Goal: Task Accomplishment & Management: Manage account settings

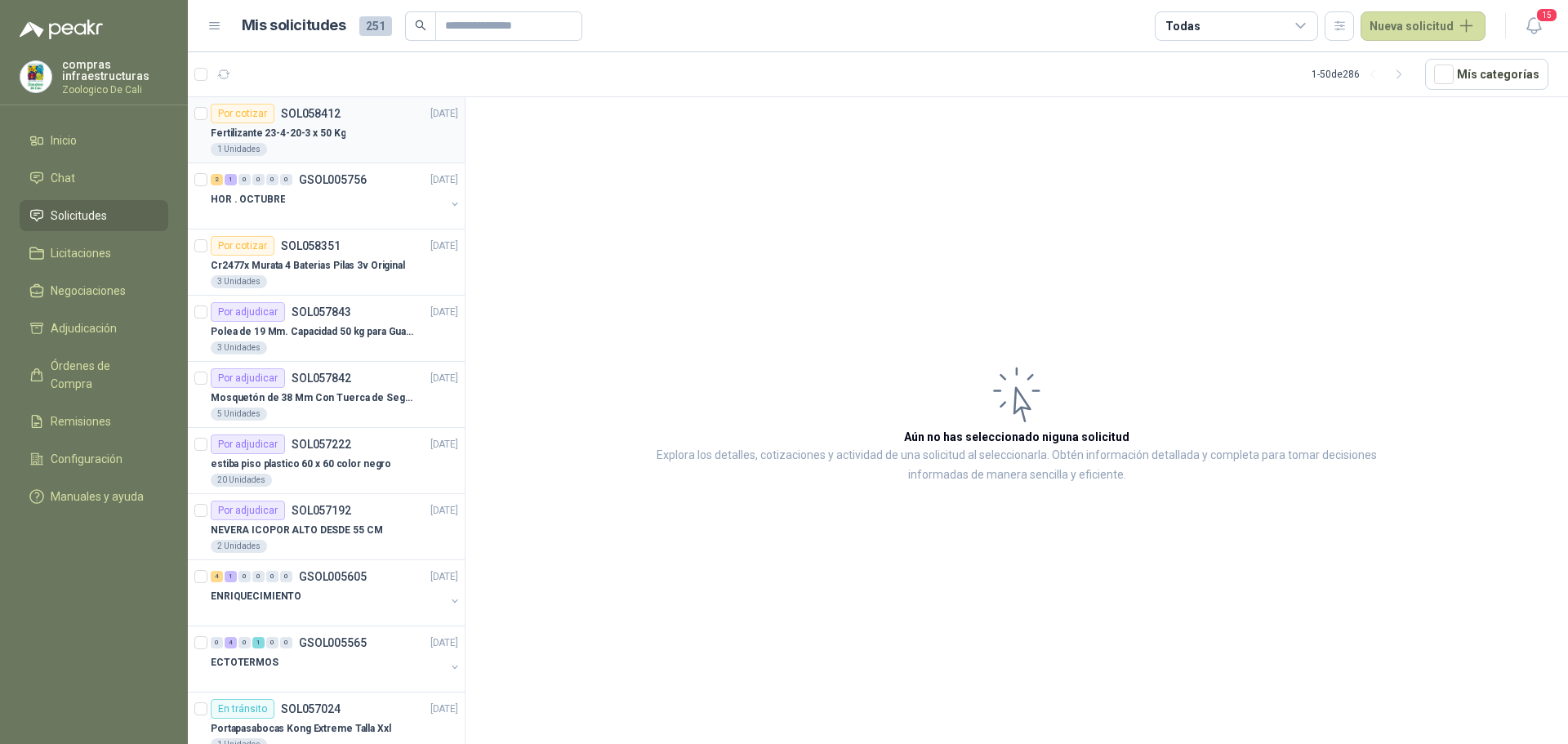
click at [336, 129] on p "Fertilizante 23-4-20-3 x 50 Kg" at bounding box center [277, 133] width 135 height 16
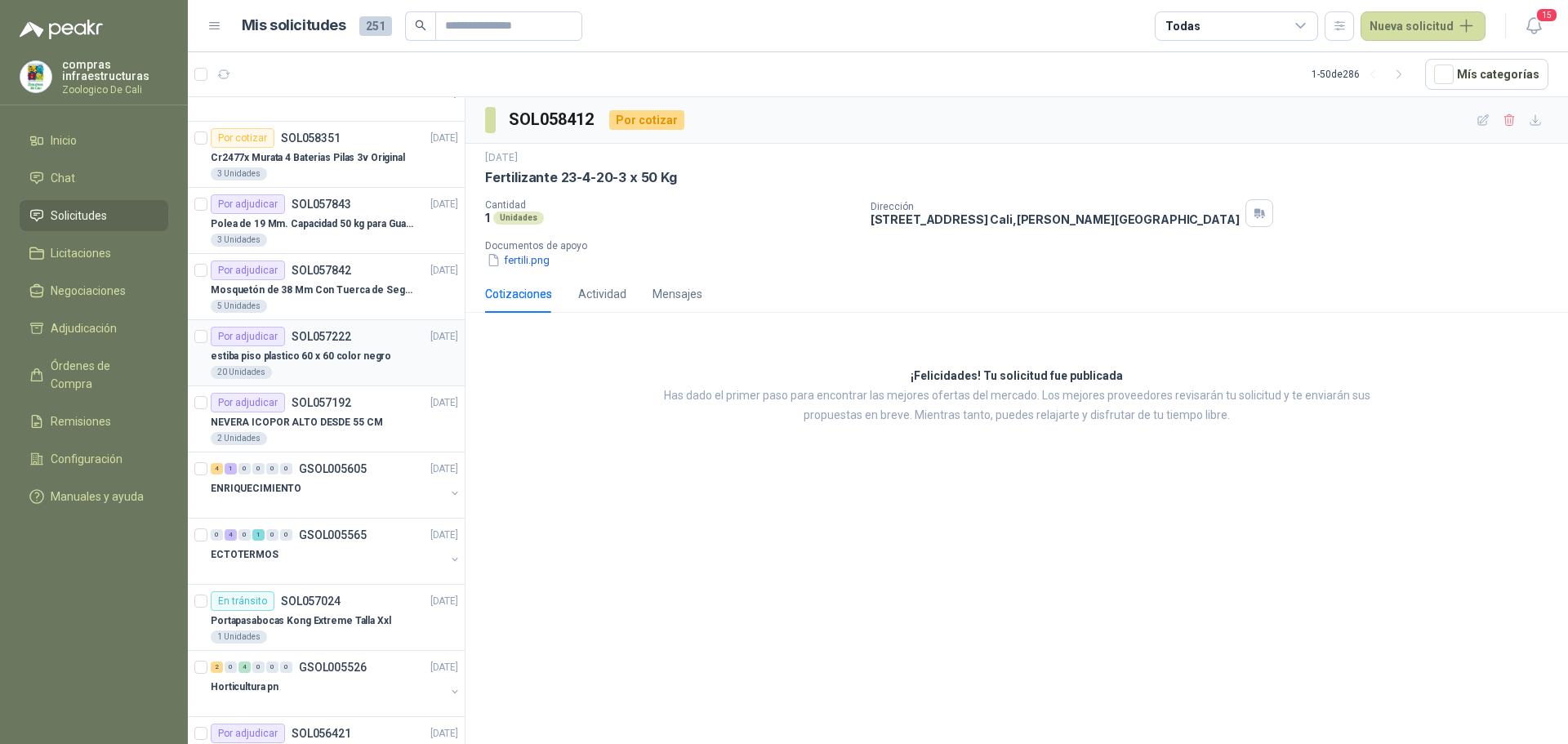
scroll to position [245, 0]
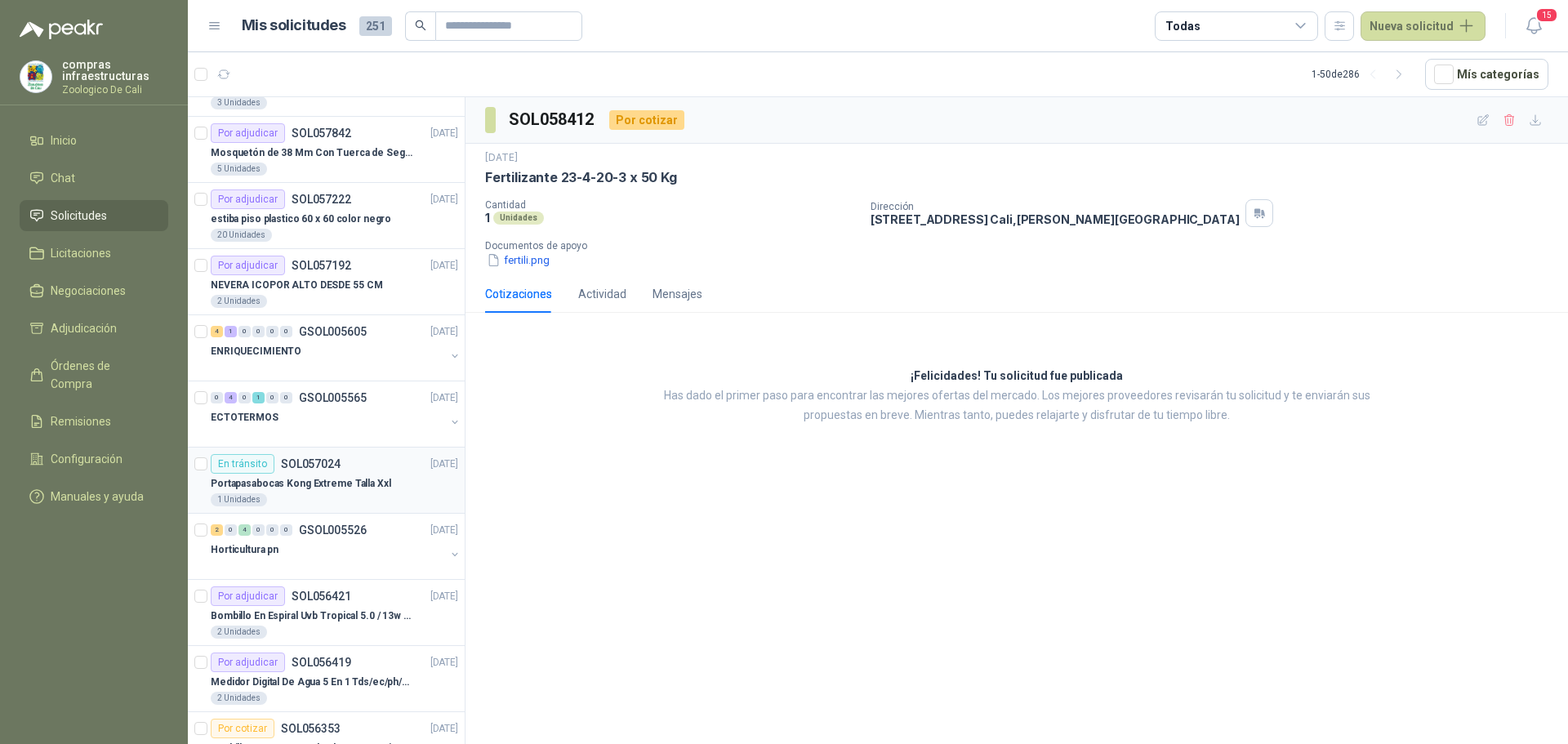
click at [347, 474] on div "Portapasabocas Kong Extreme Talla Xxl" at bounding box center [334, 483] width 247 height 19
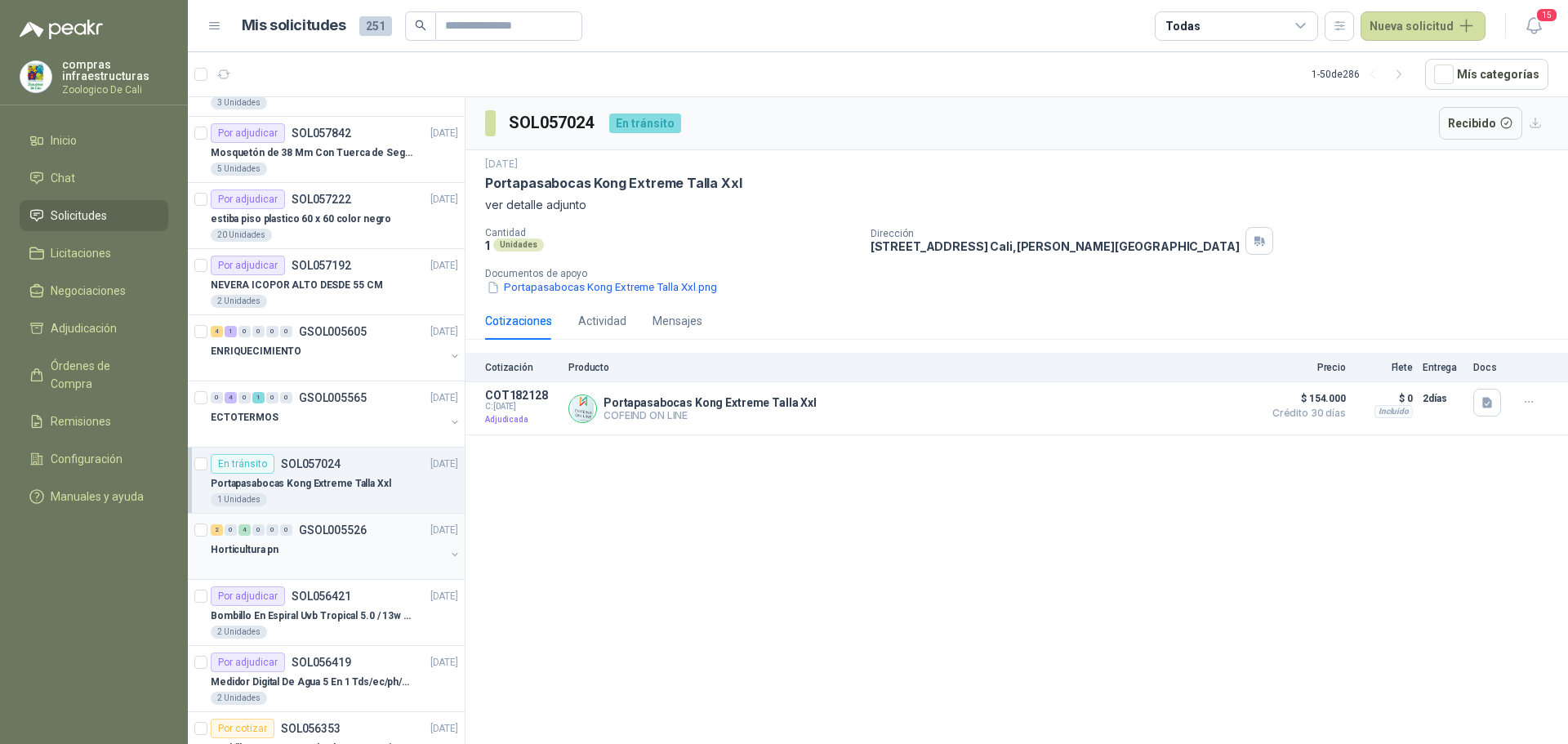
click at [381, 540] on div "Horticultura pn" at bounding box center [328, 549] width 234 height 19
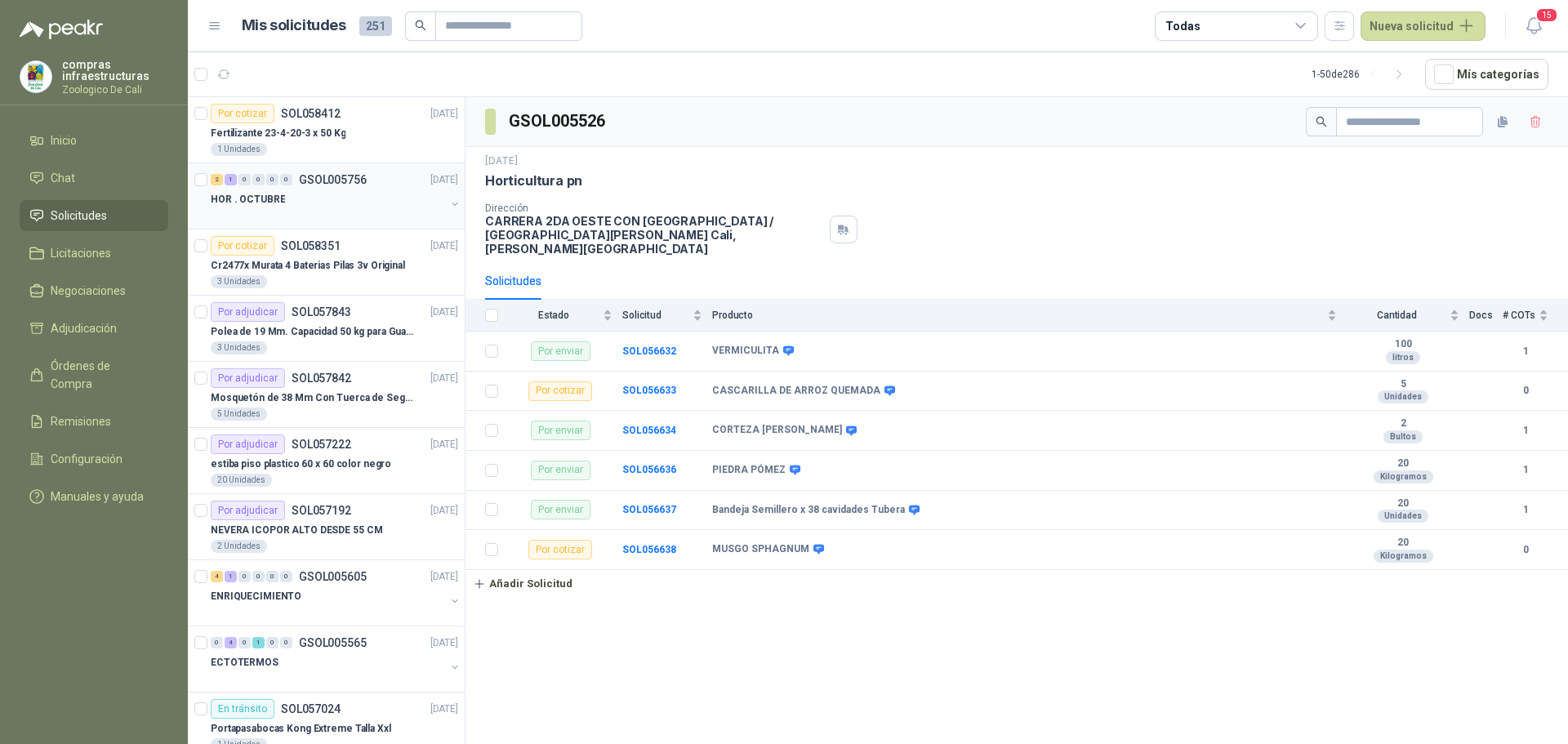
click at [308, 181] on p "GSOL005756" at bounding box center [333, 179] width 68 height 11
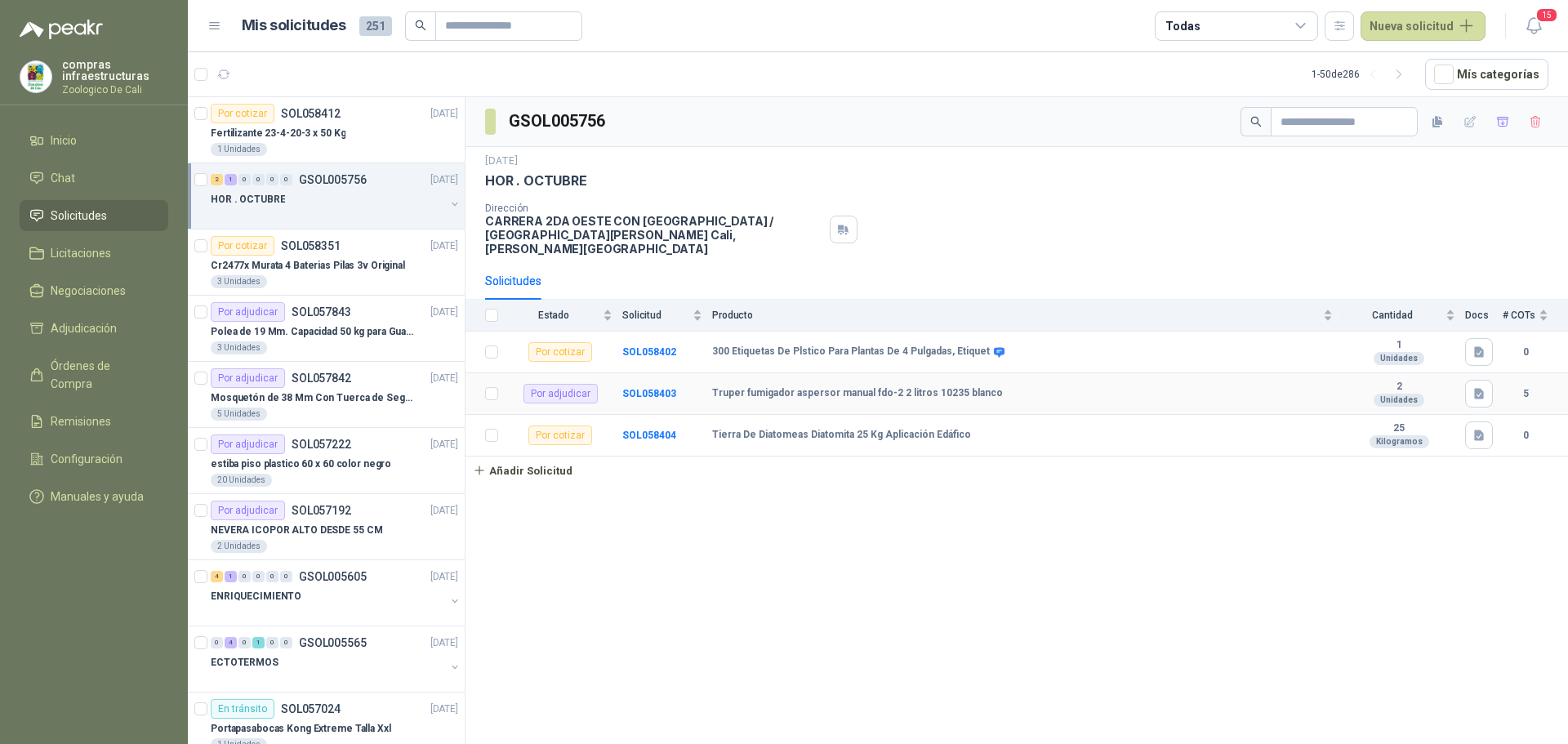
click at [659, 373] on td "SOL058403" at bounding box center [667, 394] width 90 height 42
click at [657, 388] on b "SOL058403" at bounding box center [649, 394] width 54 height 11
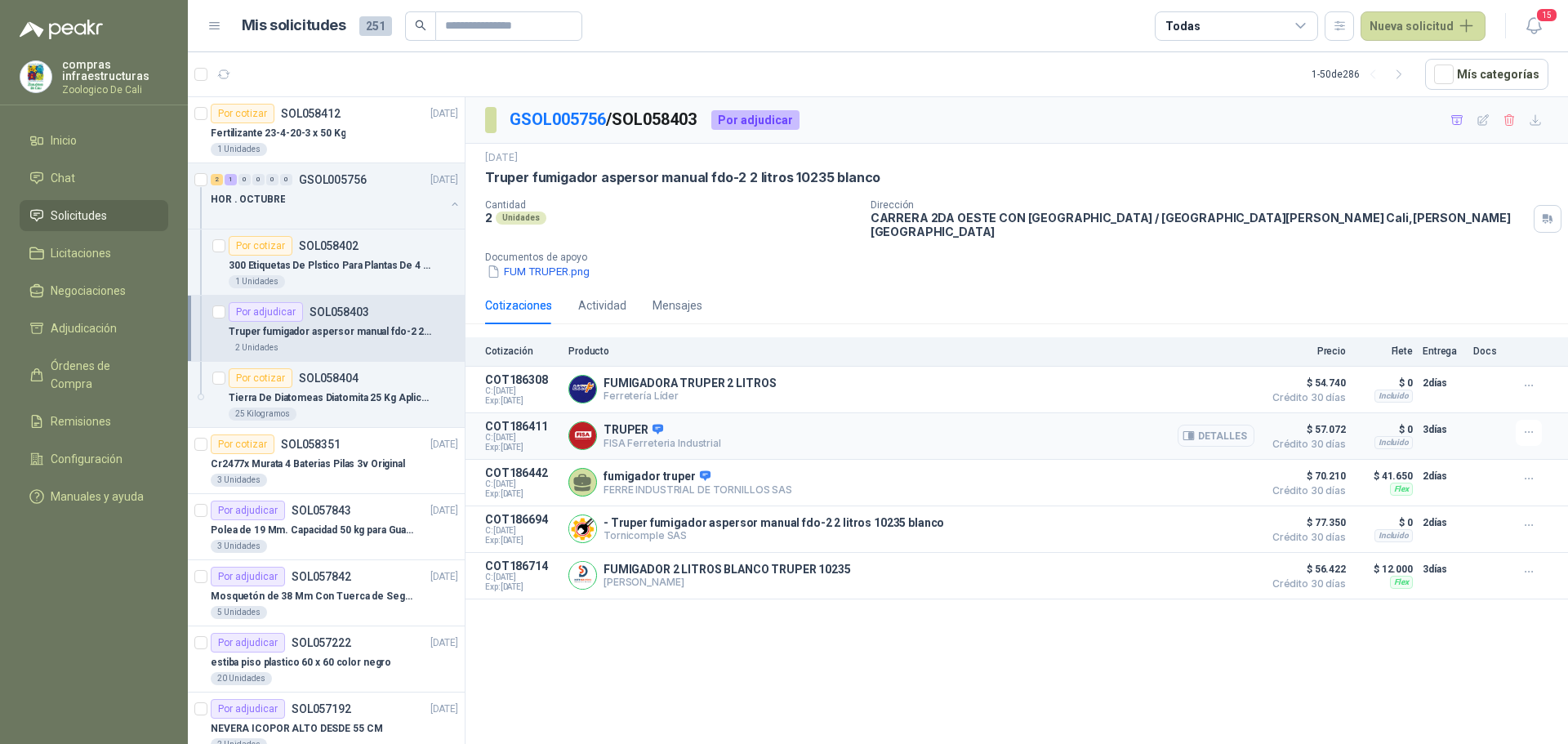
click at [1212, 427] on button "Detalles" at bounding box center [1217, 436] width 77 height 22
click at [550, 263] on button "FUM TRUPER.png" at bounding box center [538, 271] width 106 height 17
click at [1217, 520] on button "Detalles" at bounding box center [1217, 529] width 77 height 22
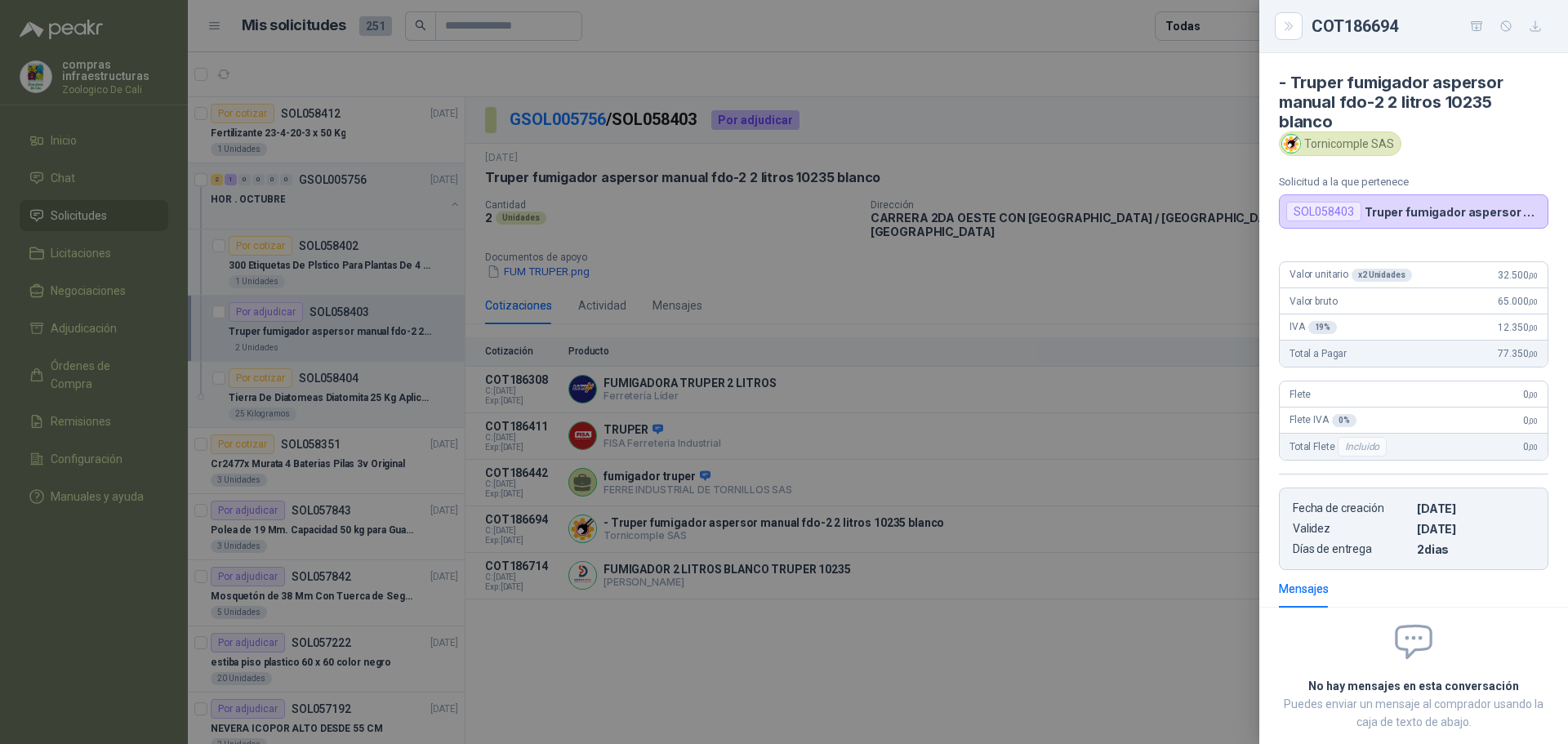
scroll to position [97, 0]
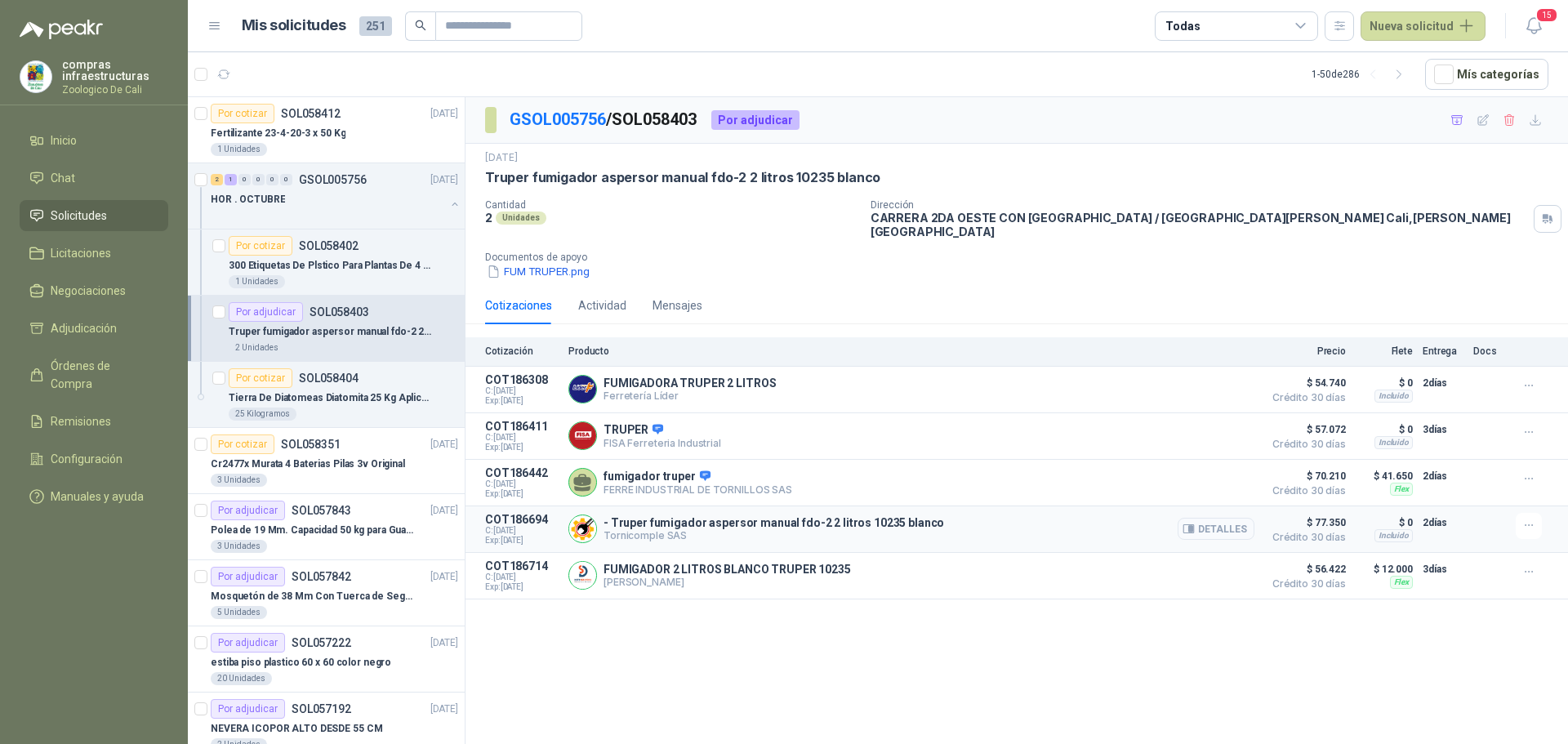
click at [1217, 520] on button "Detalles" at bounding box center [1217, 529] width 77 height 22
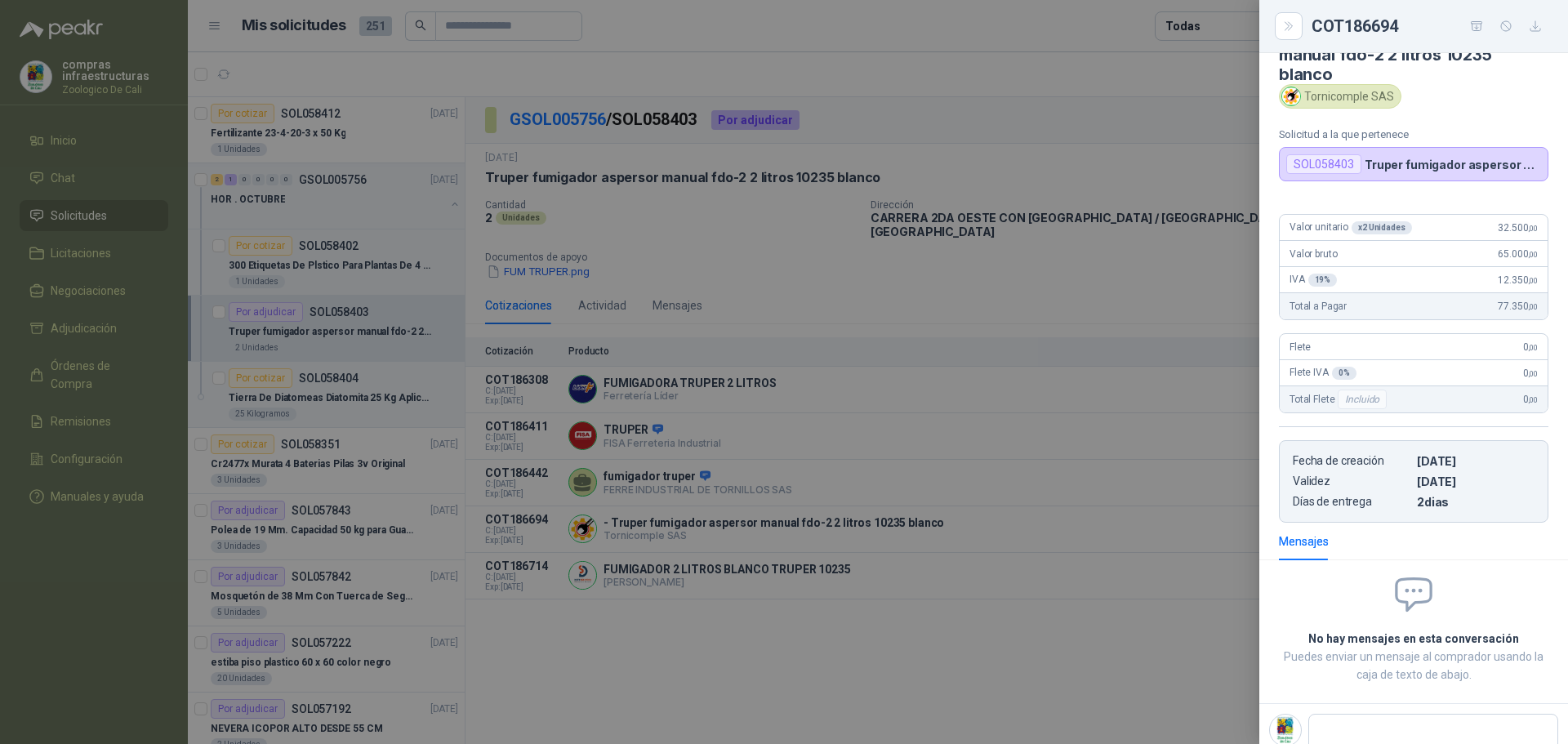
scroll to position [0, 0]
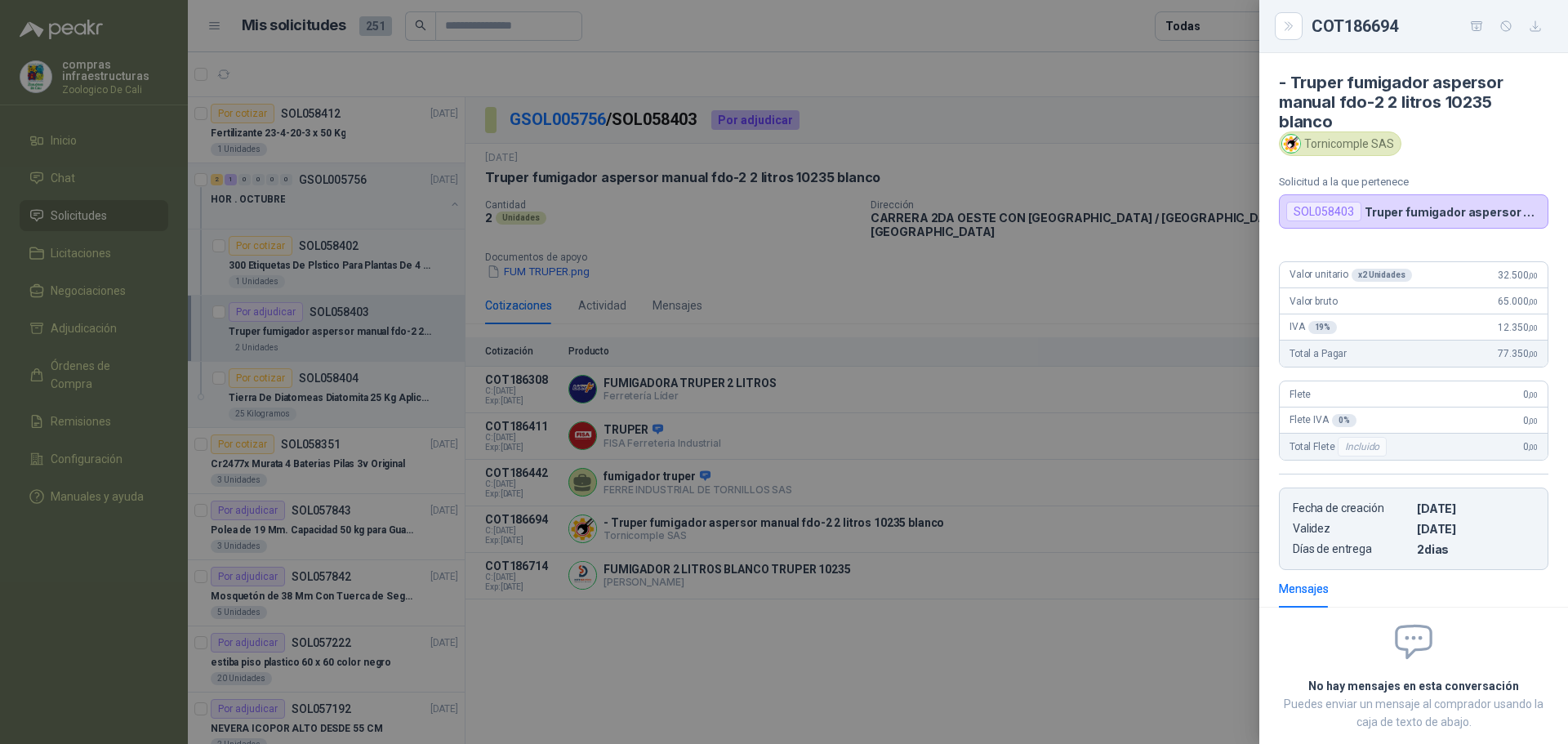
click at [1345, 210] on div "SOL058403" at bounding box center [1324, 210] width 75 height 19
click at [931, 543] on div at bounding box center [784, 372] width 1568 height 744
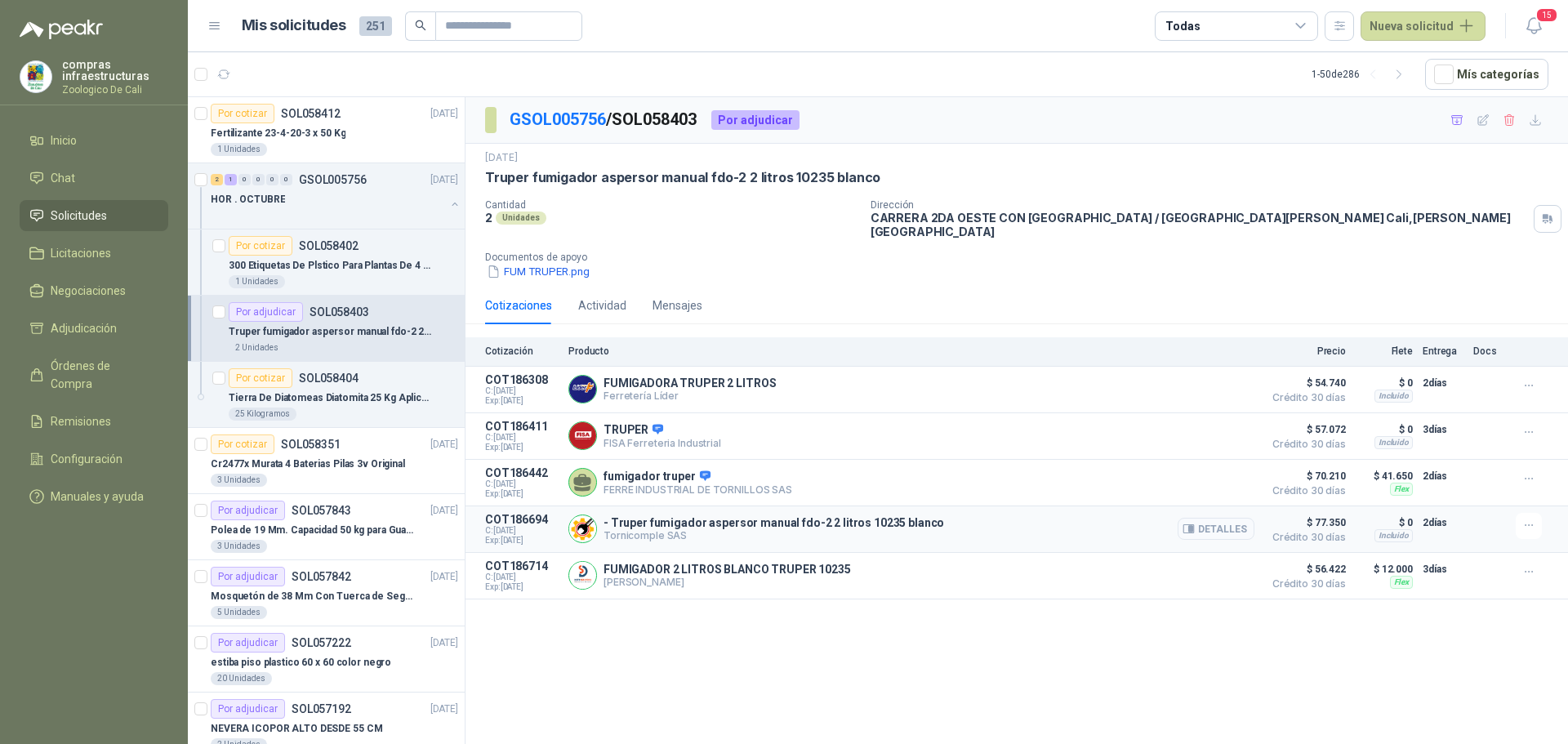
click at [1219, 518] on button "Detalles" at bounding box center [1217, 529] width 77 height 22
click at [1236, 566] on button "Detalles" at bounding box center [1217, 576] width 77 height 22
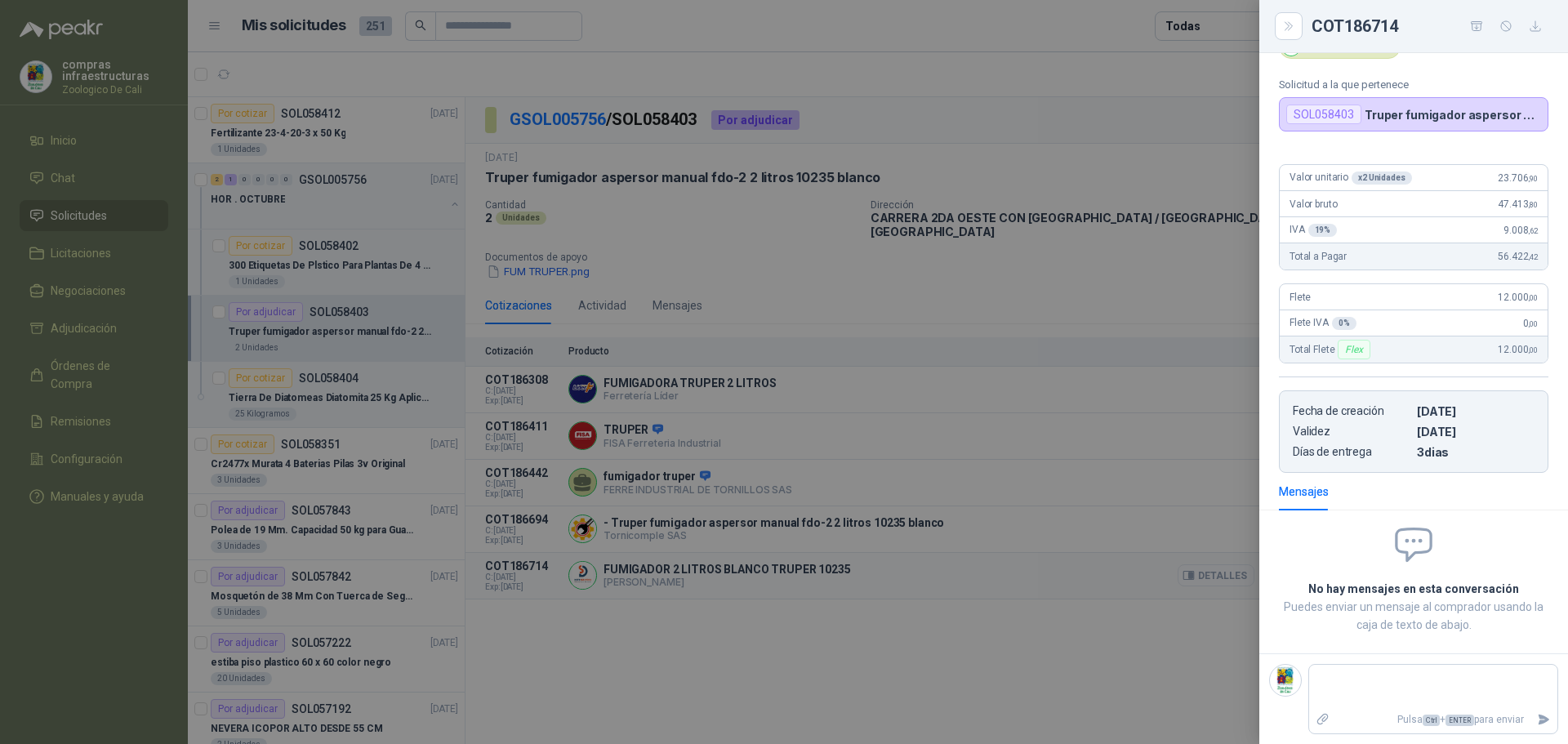
scroll to position [78, 0]
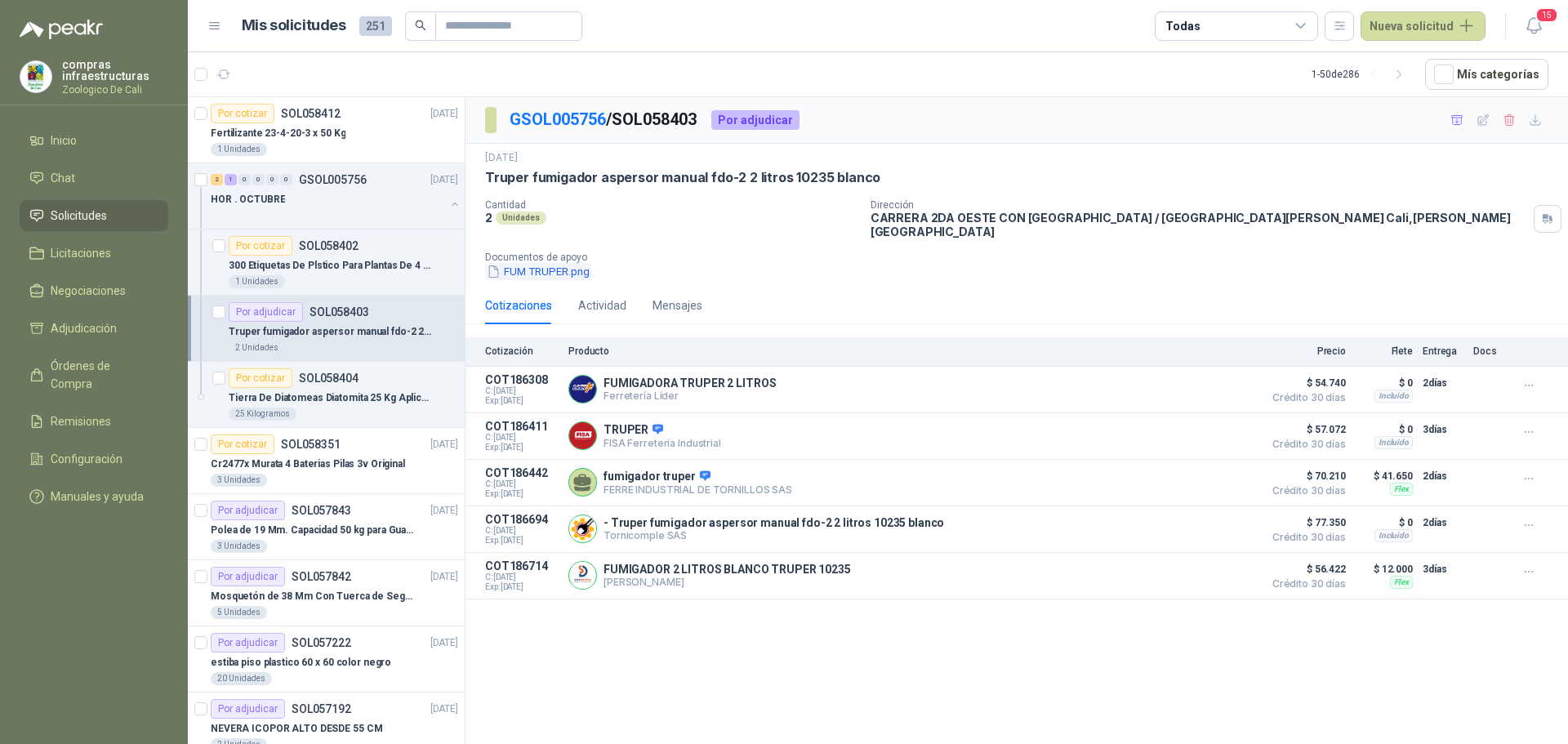
click at [555, 263] on button "FUM TRUPER.png" at bounding box center [538, 271] width 106 height 17
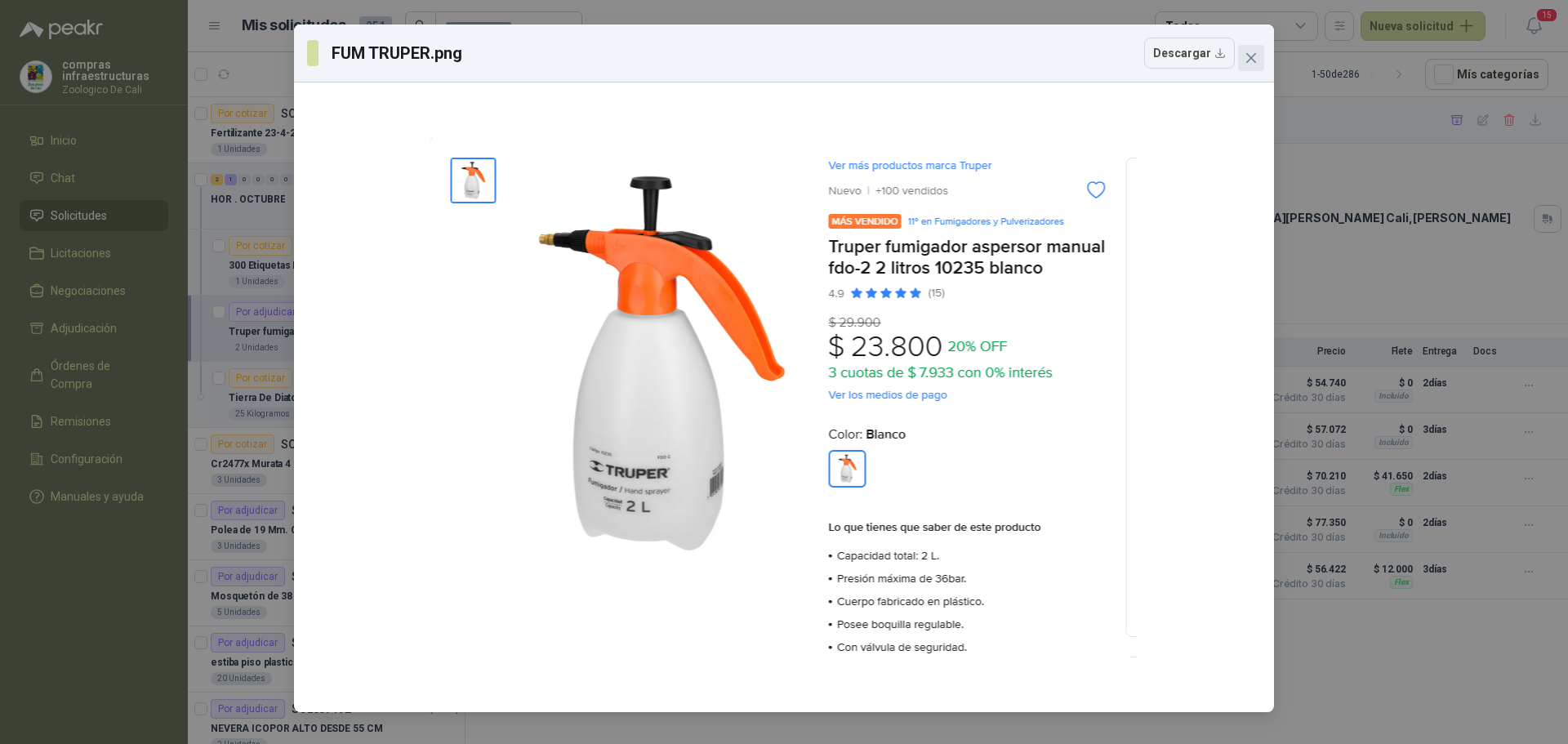
click at [1254, 64] on icon "close" at bounding box center [1251, 58] width 13 height 13
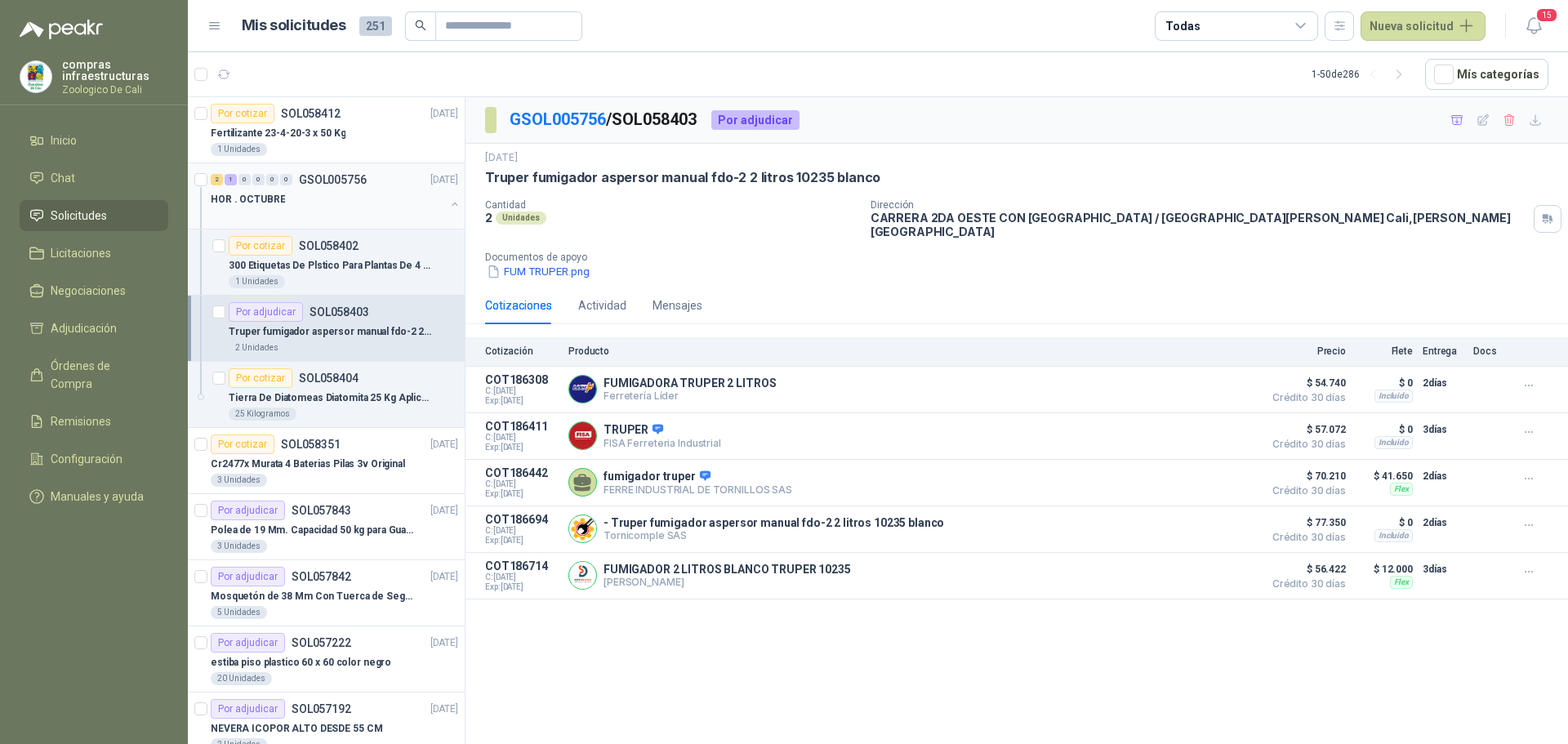
click at [381, 216] on div at bounding box center [328, 215] width 234 height 13
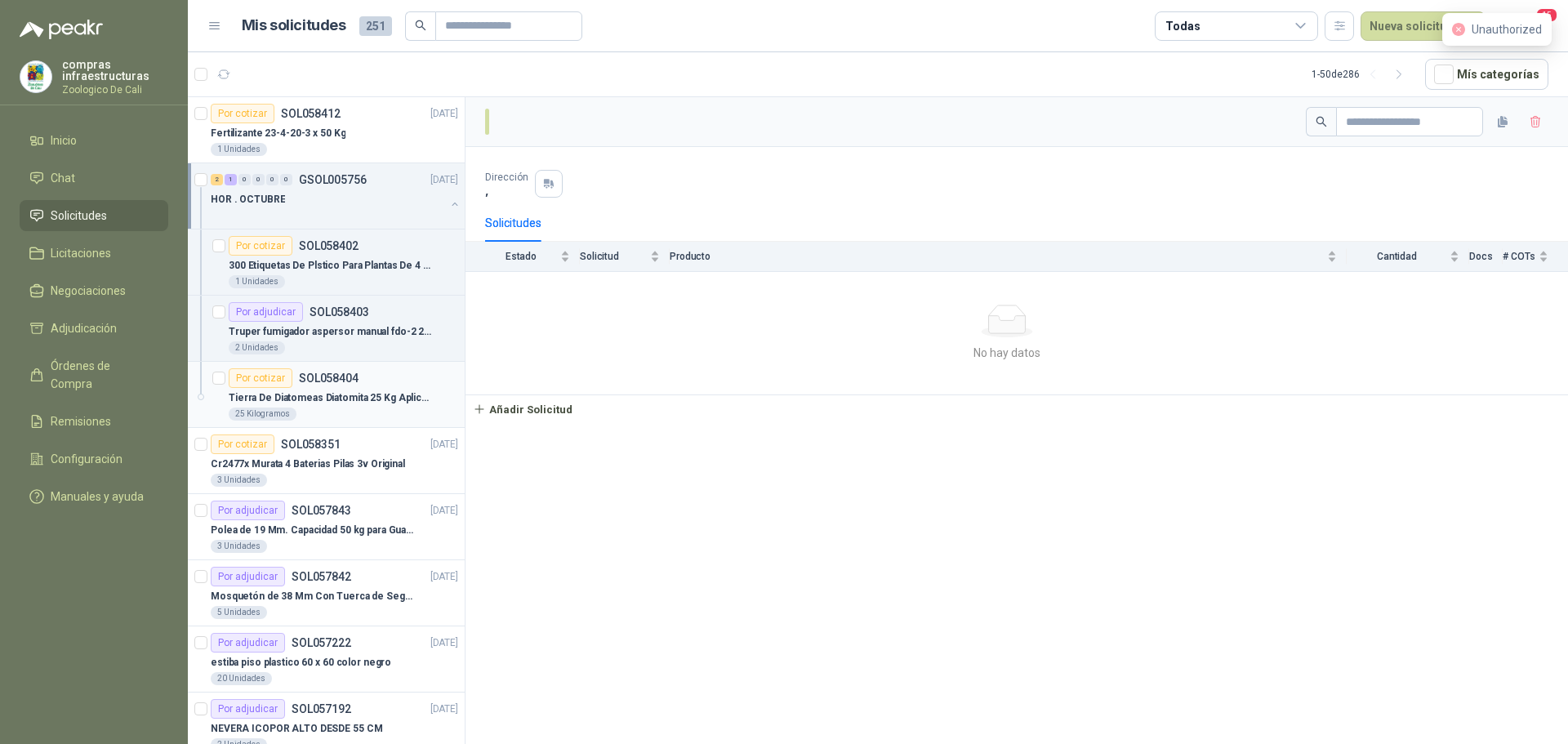
click at [325, 384] on div "Por cotizar SOL058404" at bounding box center [294, 377] width 130 height 19
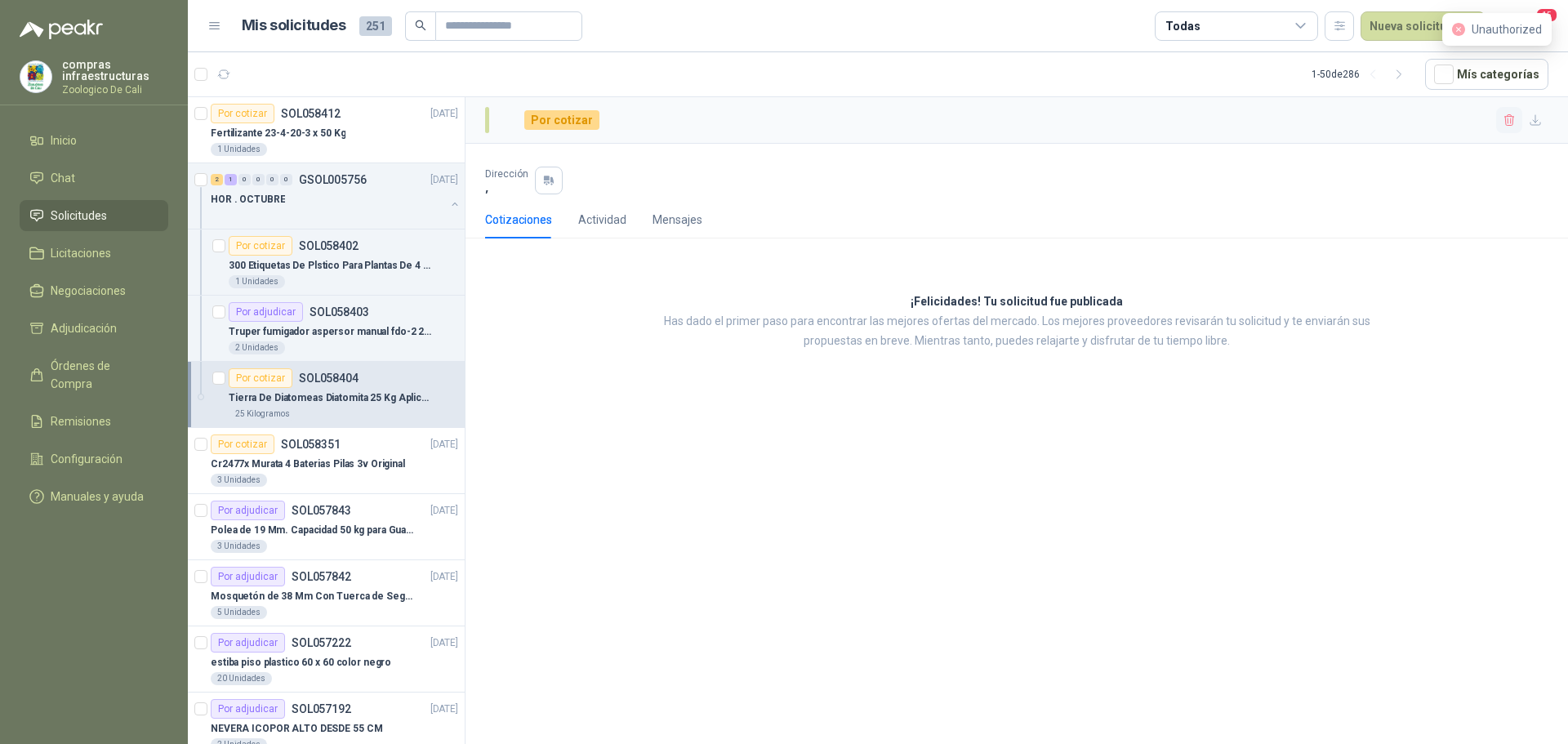
click at [1503, 122] on icon "button" at bounding box center [1509, 120] width 14 height 14
click at [1503, 108] on button "button" at bounding box center [1509, 120] width 27 height 27
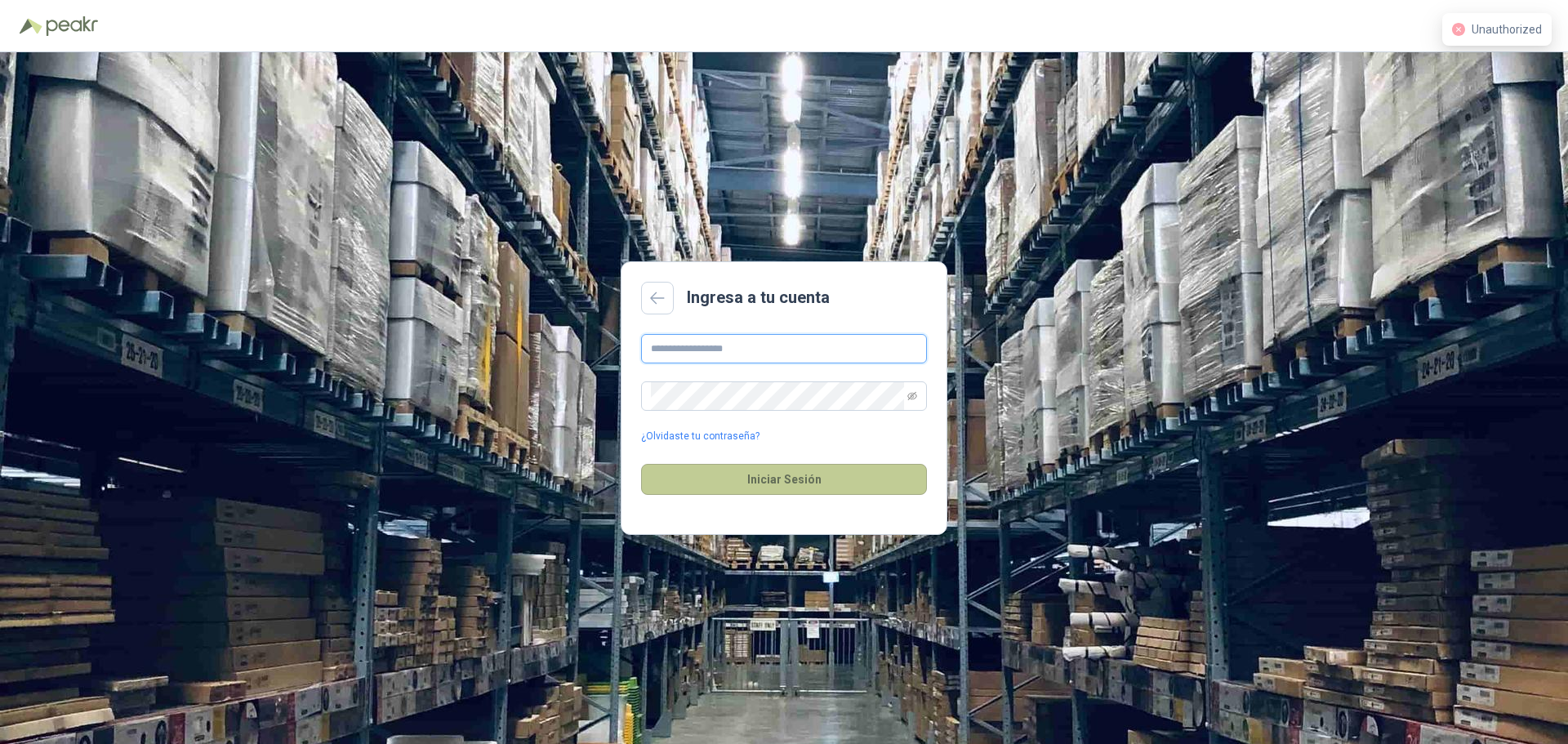
type input "**********"
click at [760, 481] on button "Iniciar Sesión" at bounding box center [784, 480] width 286 height 31
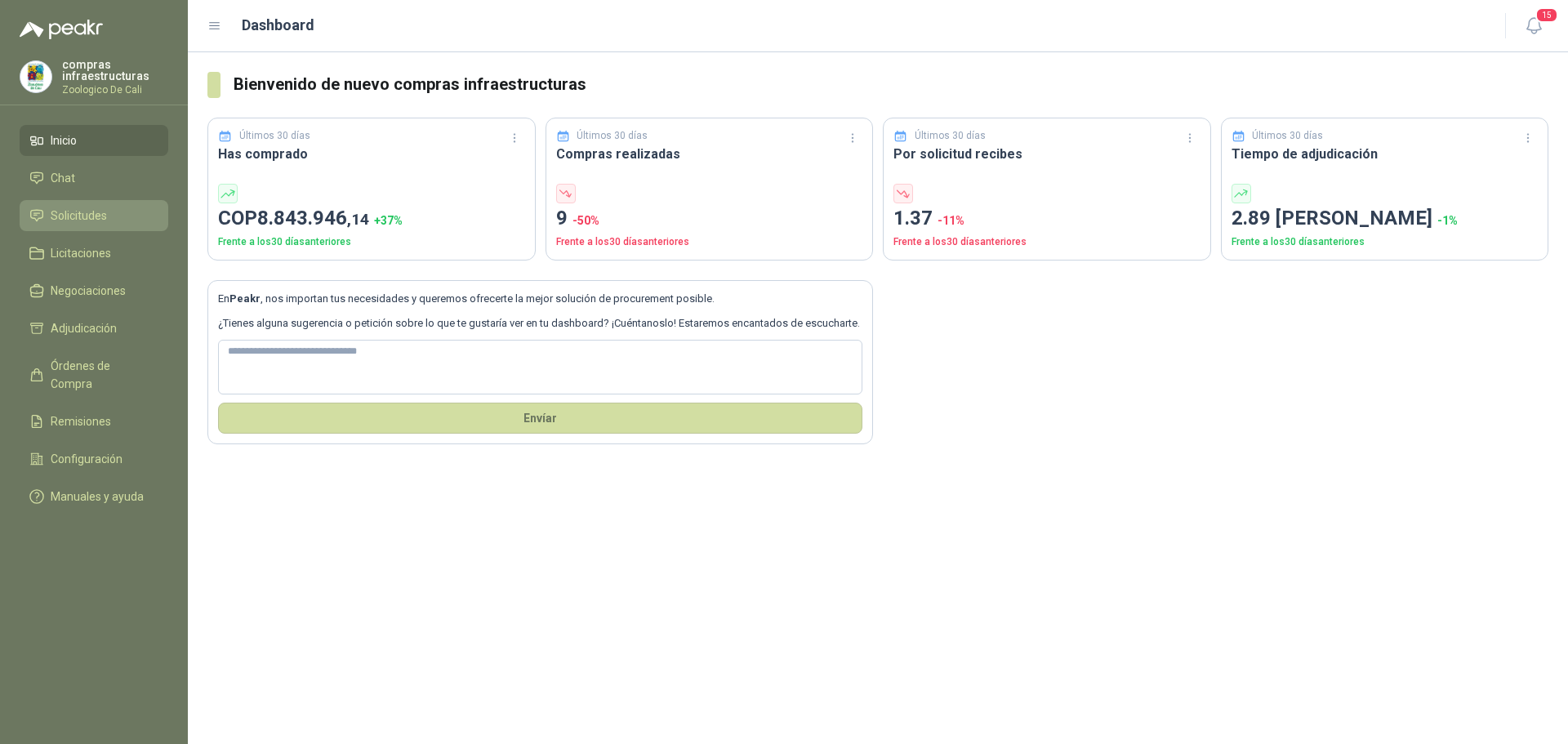
click at [100, 211] on span "Solicitudes" at bounding box center [79, 216] width 57 height 18
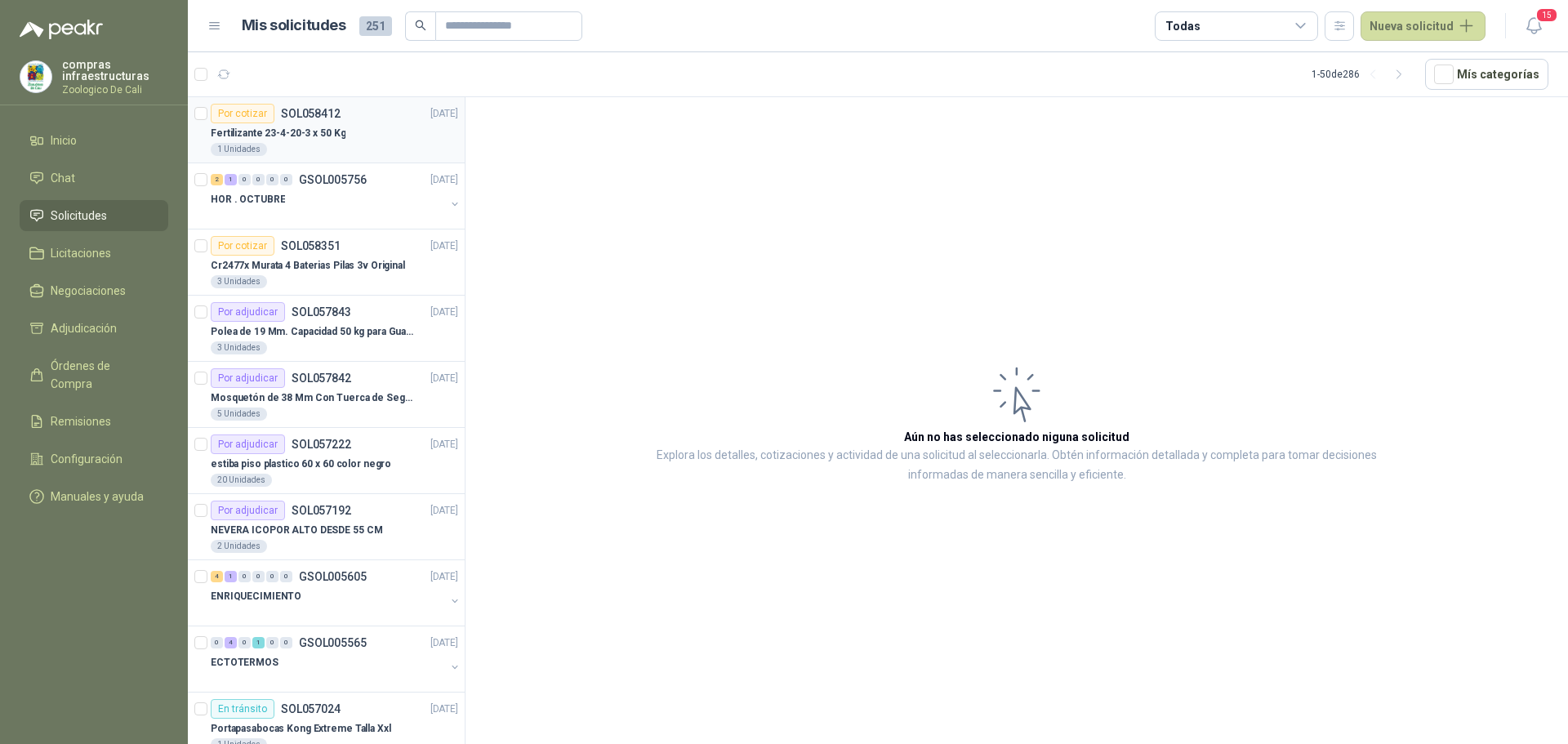
click at [339, 110] on div "Por cotizar SOL058412 02/10/25" at bounding box center [334, 113] width 247 height 19
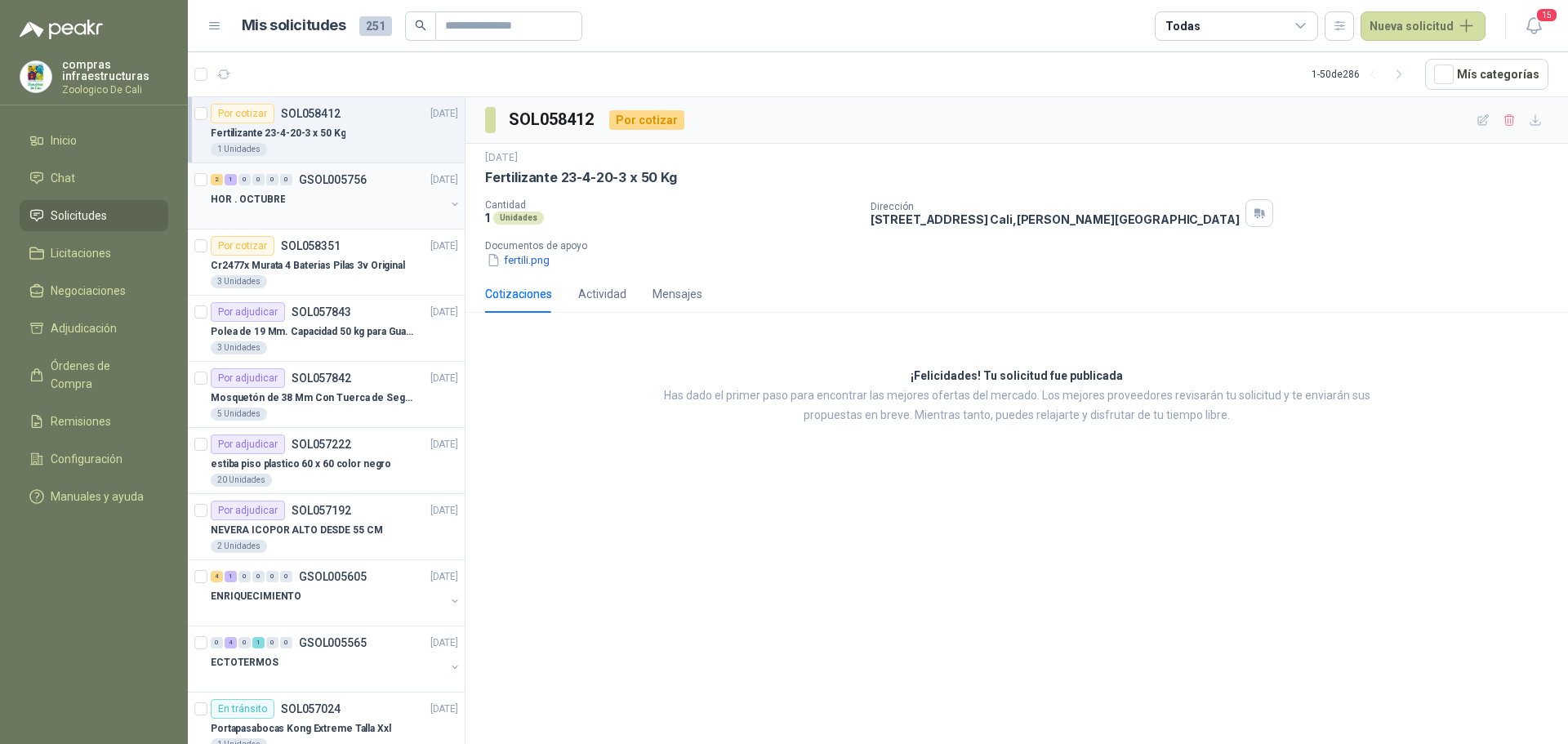
click at [320, 196] on div "HOR . OCTUBRE" at bounding box center [328, 199] width 234 height 19
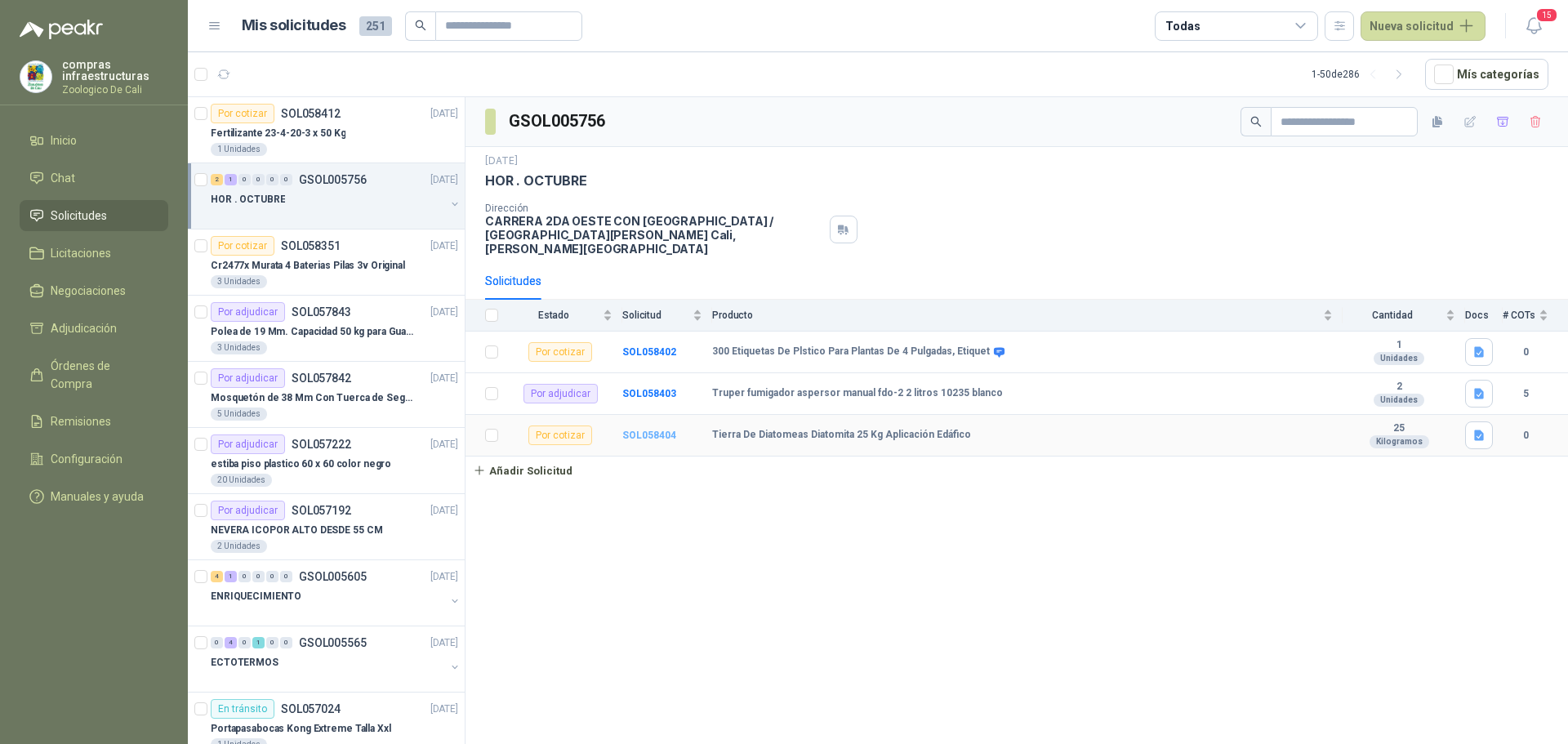
click at [647, 429] on b "SOL058404" at bounding box center [649, 435] width 54 height 11
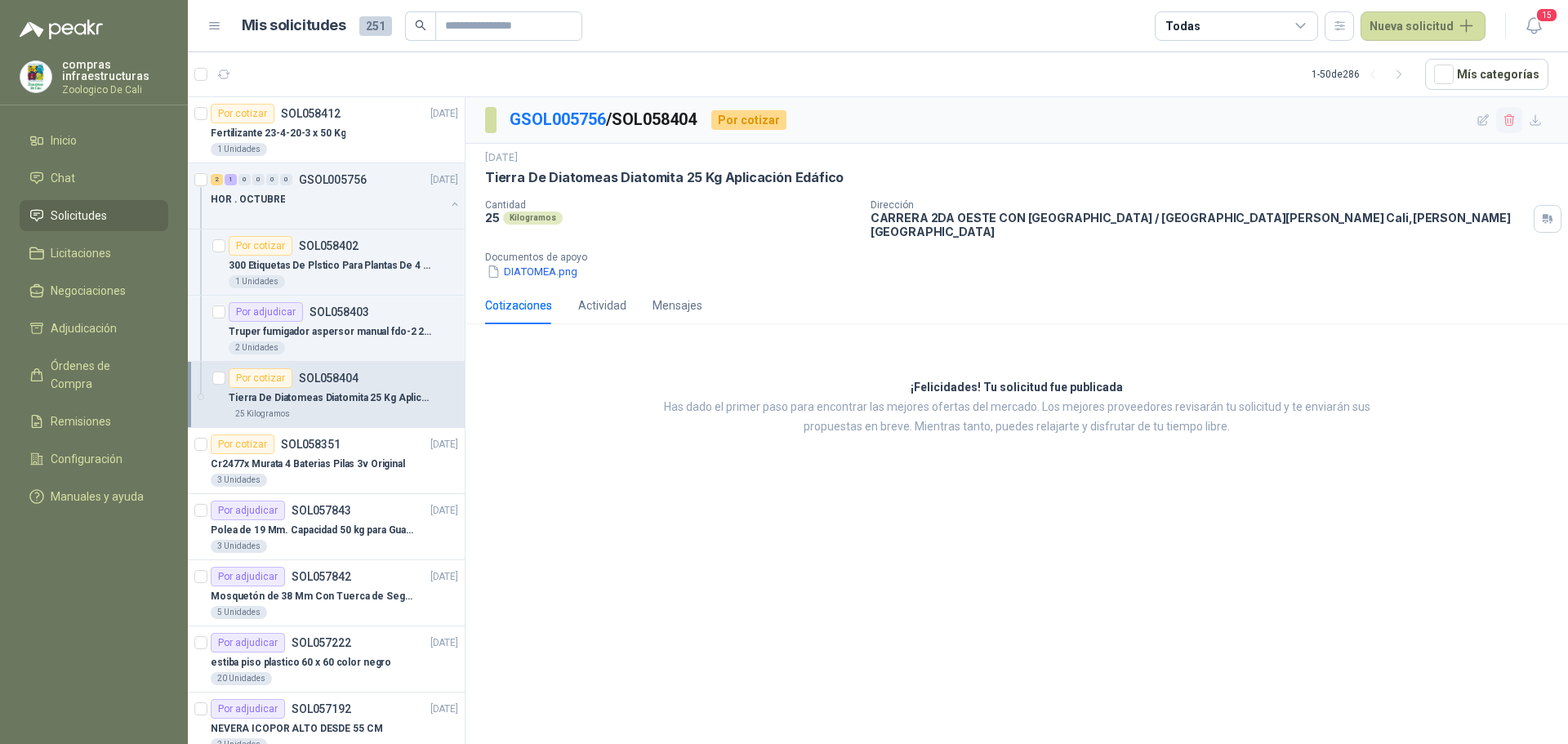
click at [1507, 125] on icon "button" at bounding box center [1509, 120] width 14 height 14
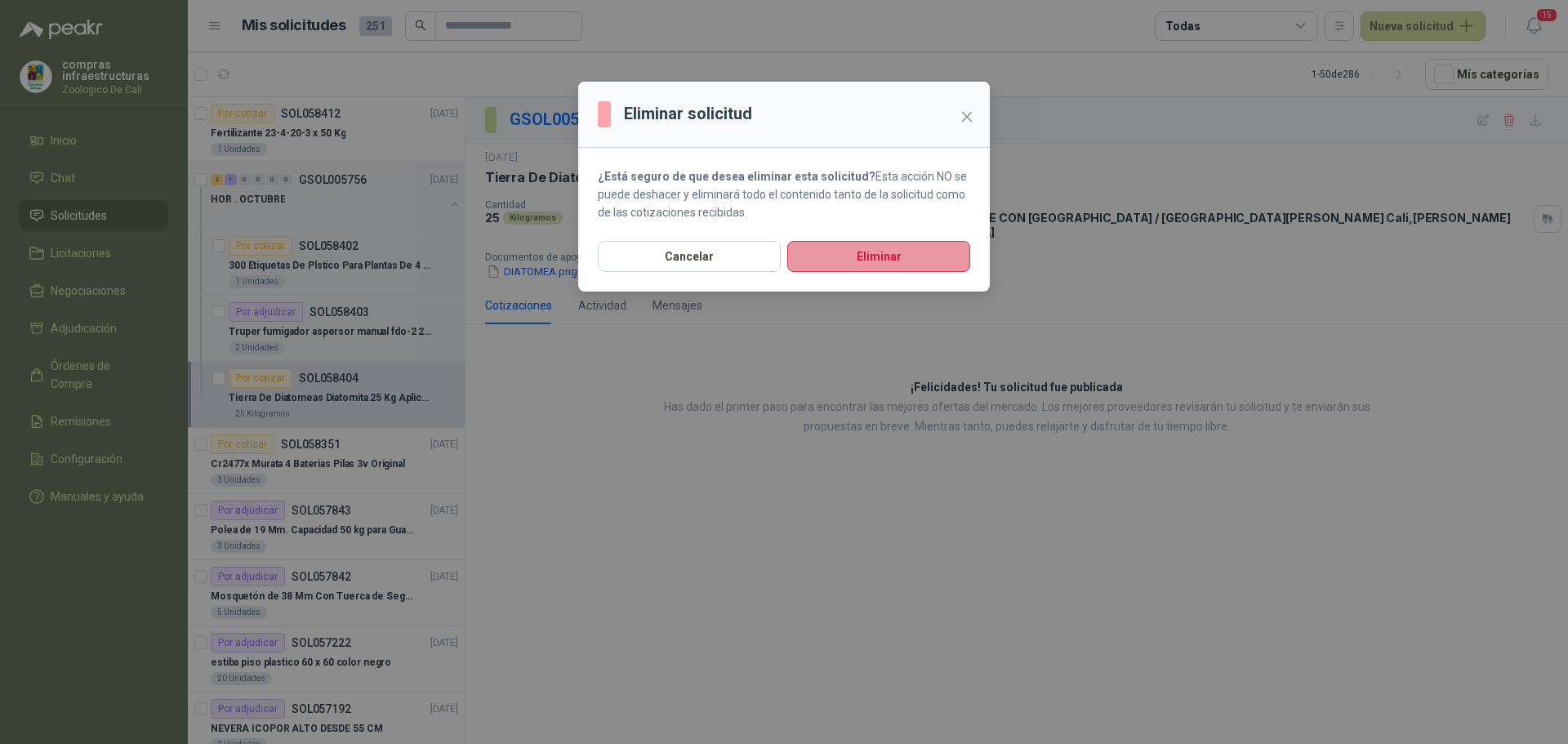
click at [932, 256] on button "Eliminar" at bounding box center [879, 256] width 183 height 31
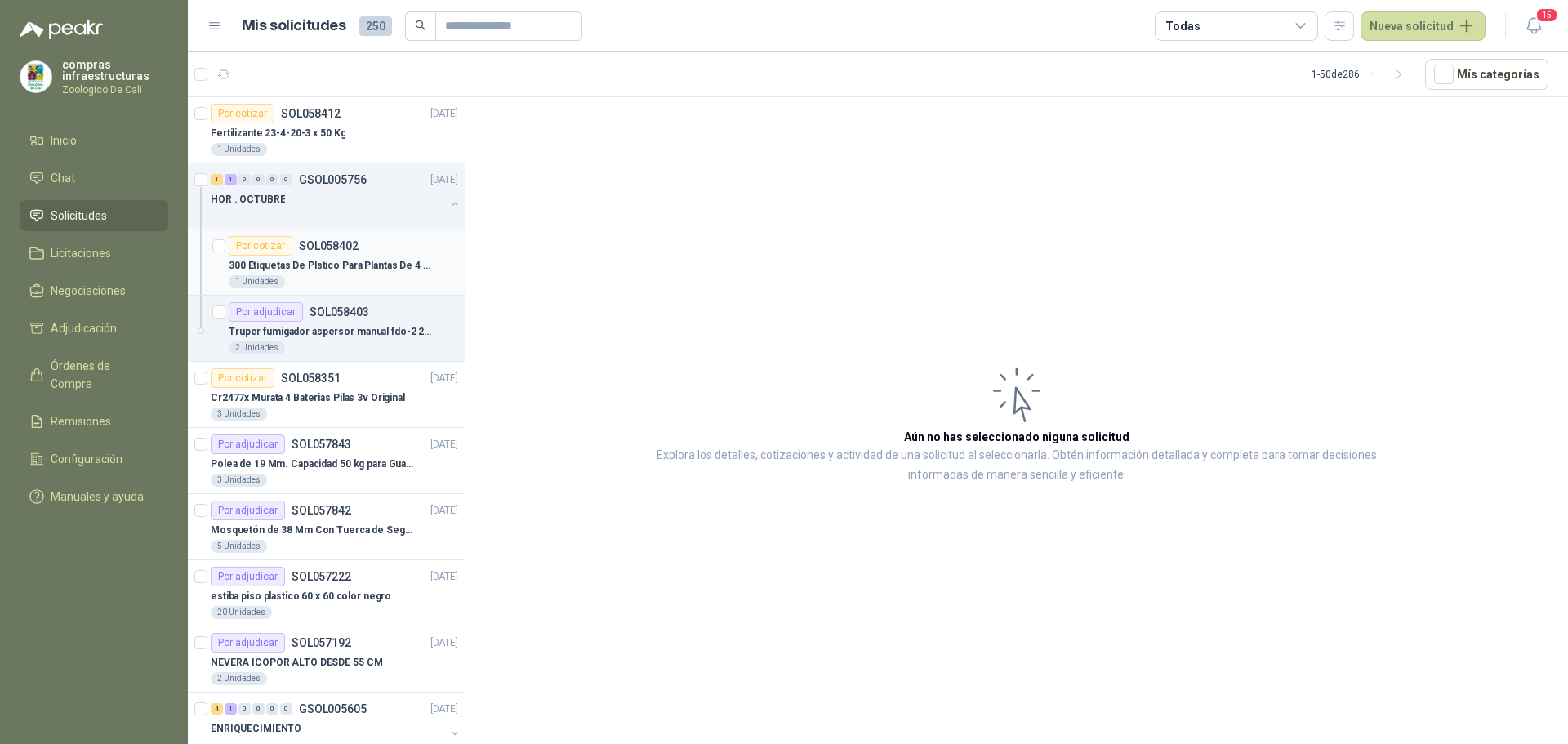
click at [353, 267] on p "300 Etiquetas De Plstico Para Plantas De 4 Pulgadas, Etiquet" at bounding box center [330, 265] width 203 height 16
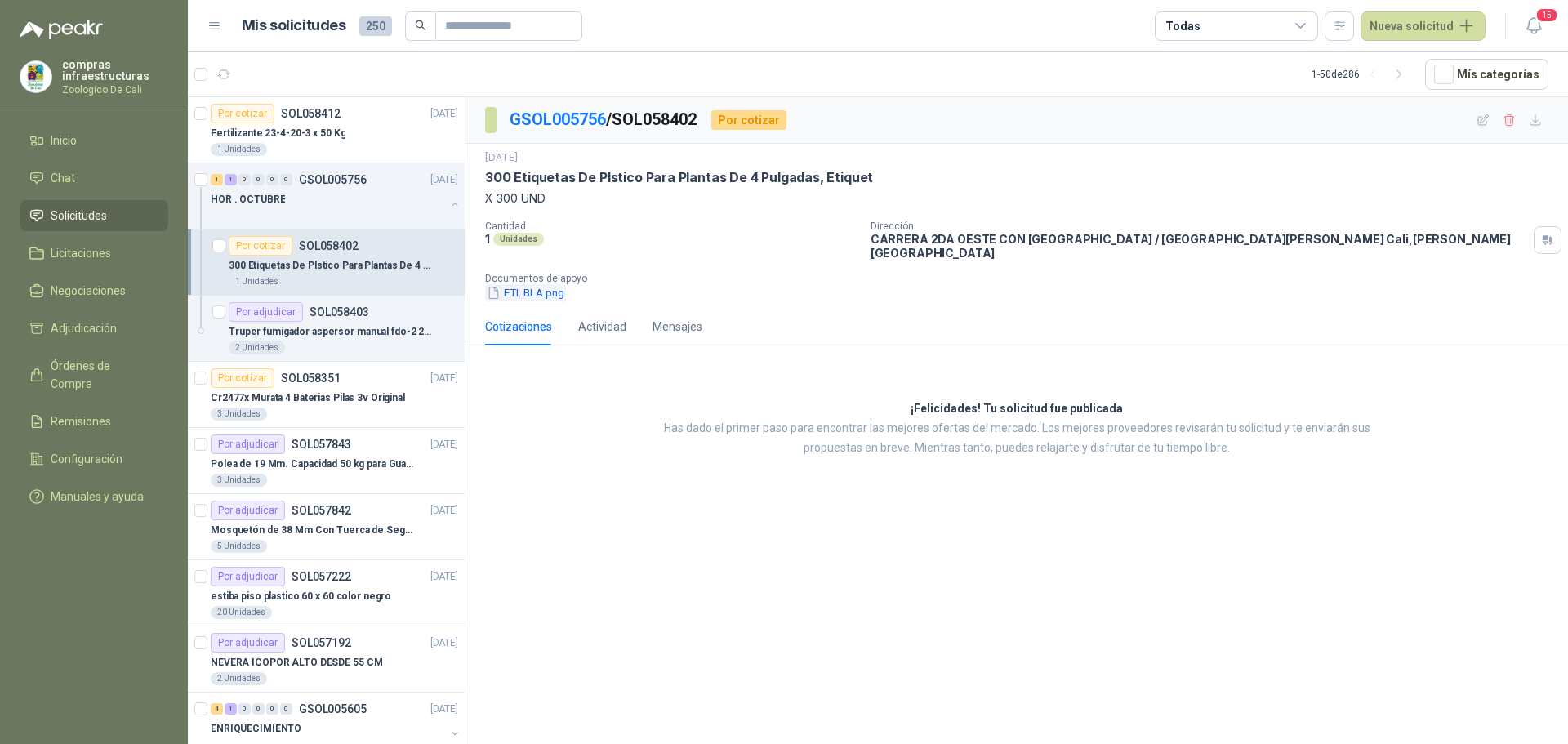
click at [517, 285] on button "ETI. BLA.png" at bounding box center [525, 293] width 81 height 17
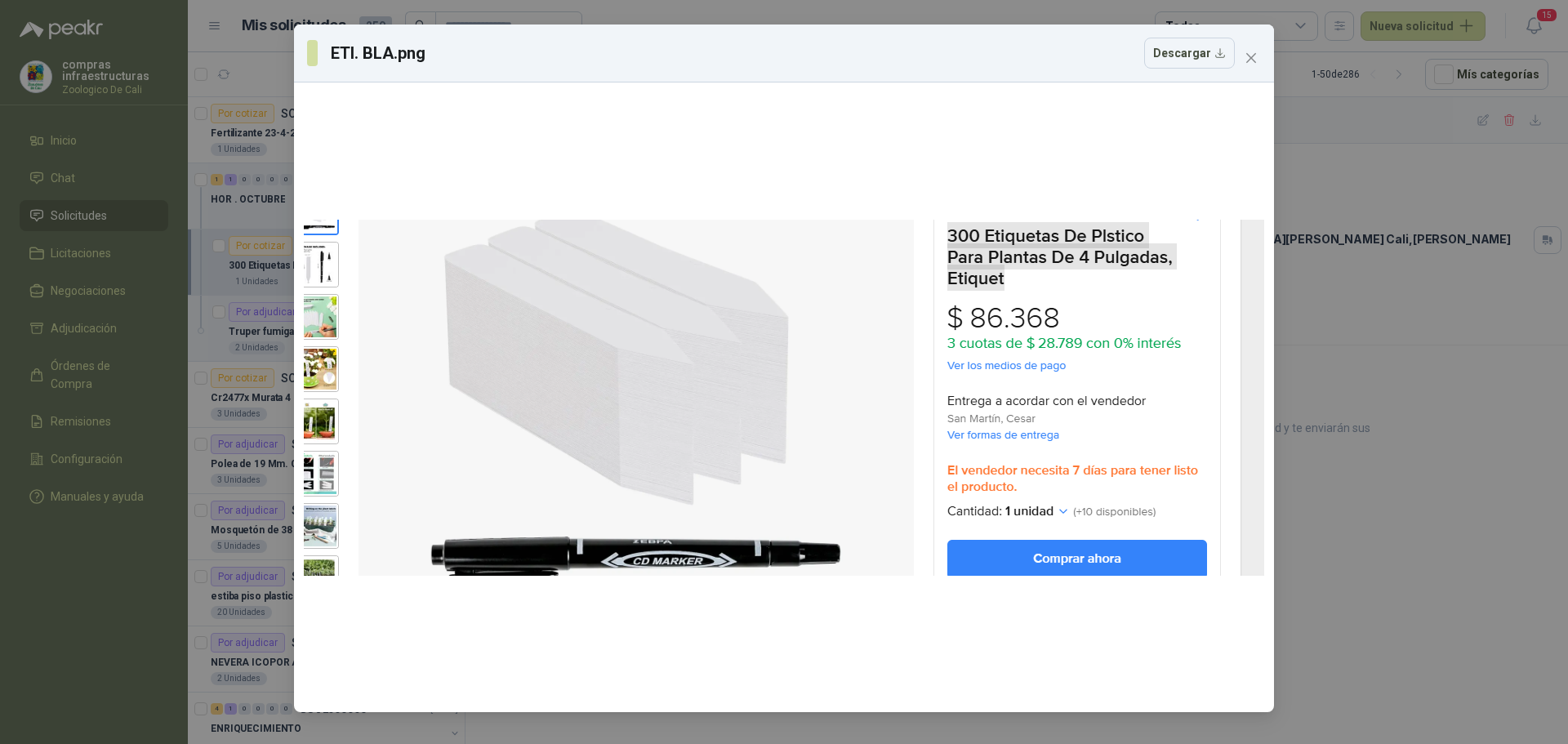
click at [1465, 447] on div "ETI. BLA.png Descargar" at bounding box center [784, 372] width 1568 height 744
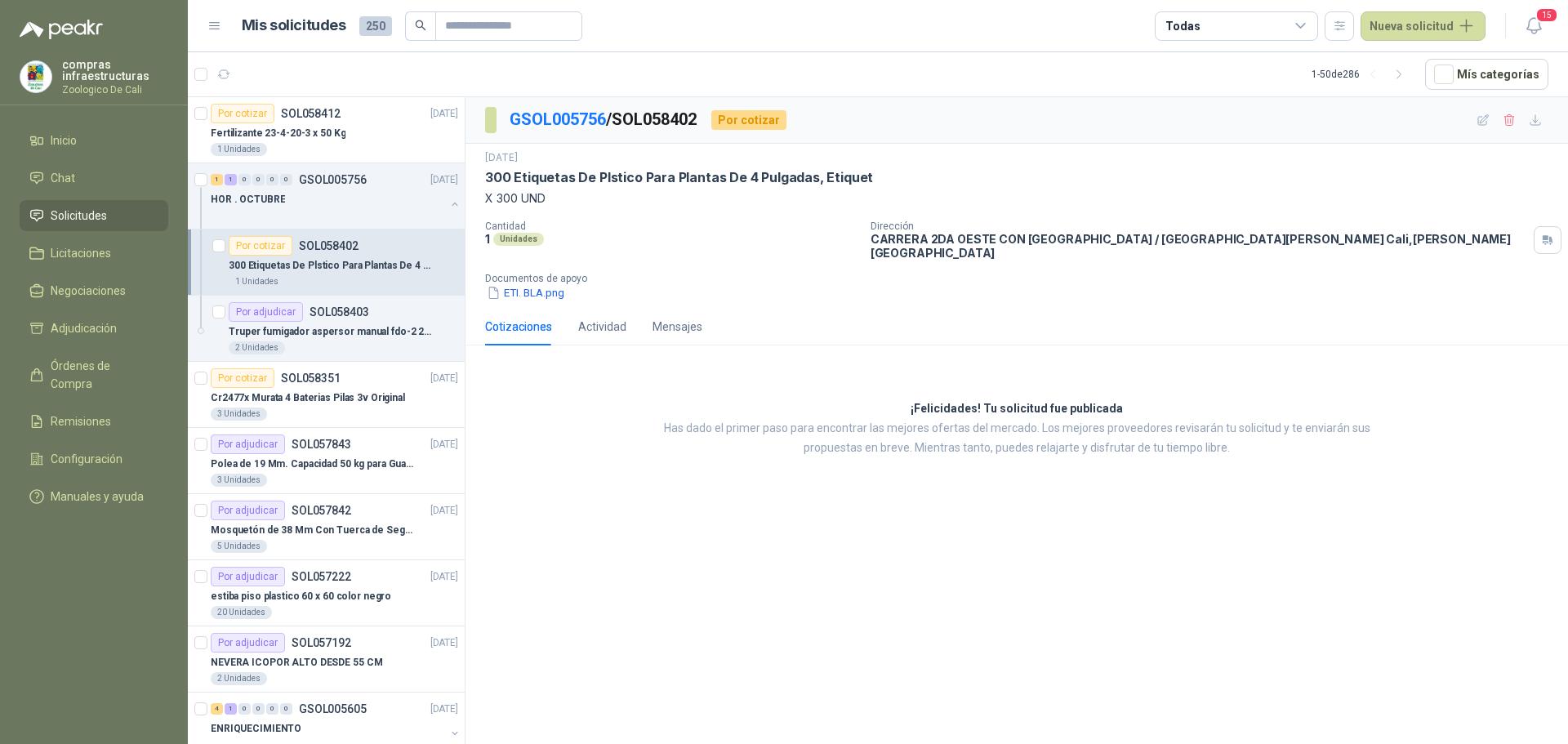
click at [270, 243] on div "Por cotizar" at bounding box center [261, 245] width 64 height 19
click at [326, 161] on article "Por cotizar SOL058412 [DATE] Fertilizante 23-4-20-3 x 50 Kg 1 Unidades" at bounding box center [326, 130] width 277 height 66
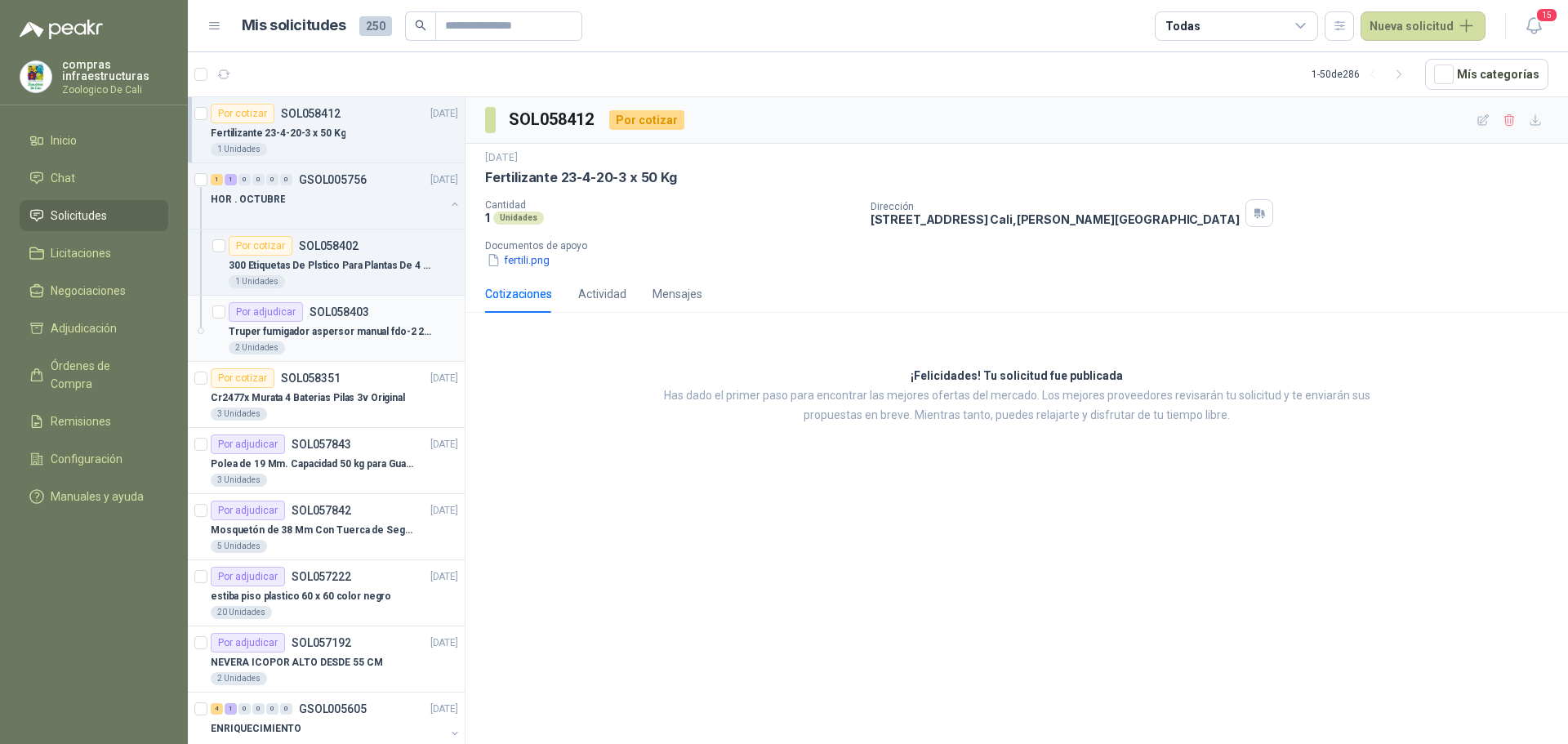
click at [319, 326] on p "Truper fumigador aspersor manual fdo-2 2 litros 10235 blanco" at bounding box center [330, 331] width 203 height 16
